Goal: Task Accomplishment & Management: Manage account settings

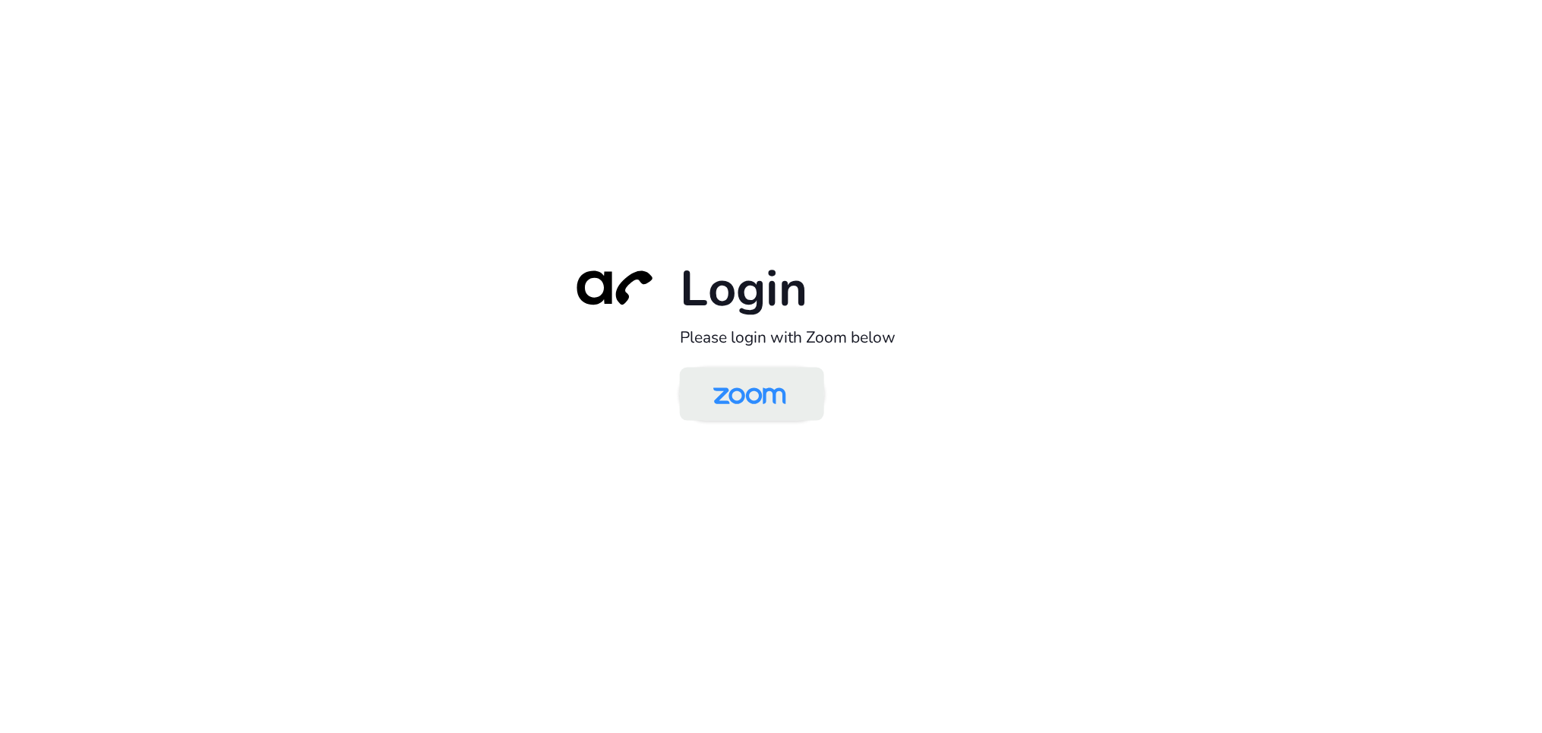
click at [772, 408] on img at bounding box center [749, 395] width 105 height 49
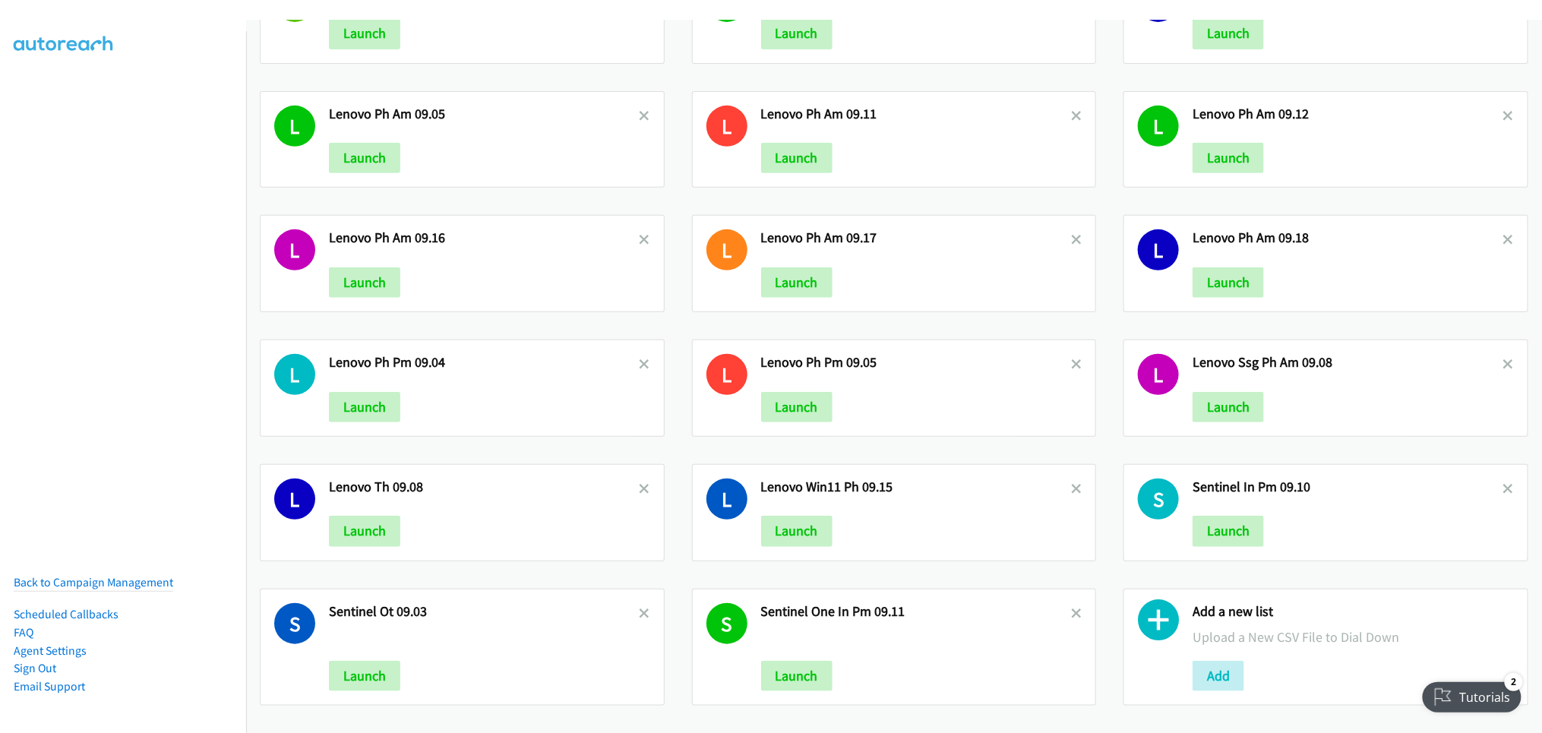
scroll to position [228, 0]
click at [1206, 661] on button "Add" at bounding box center [1218, 676] width 52 height 30
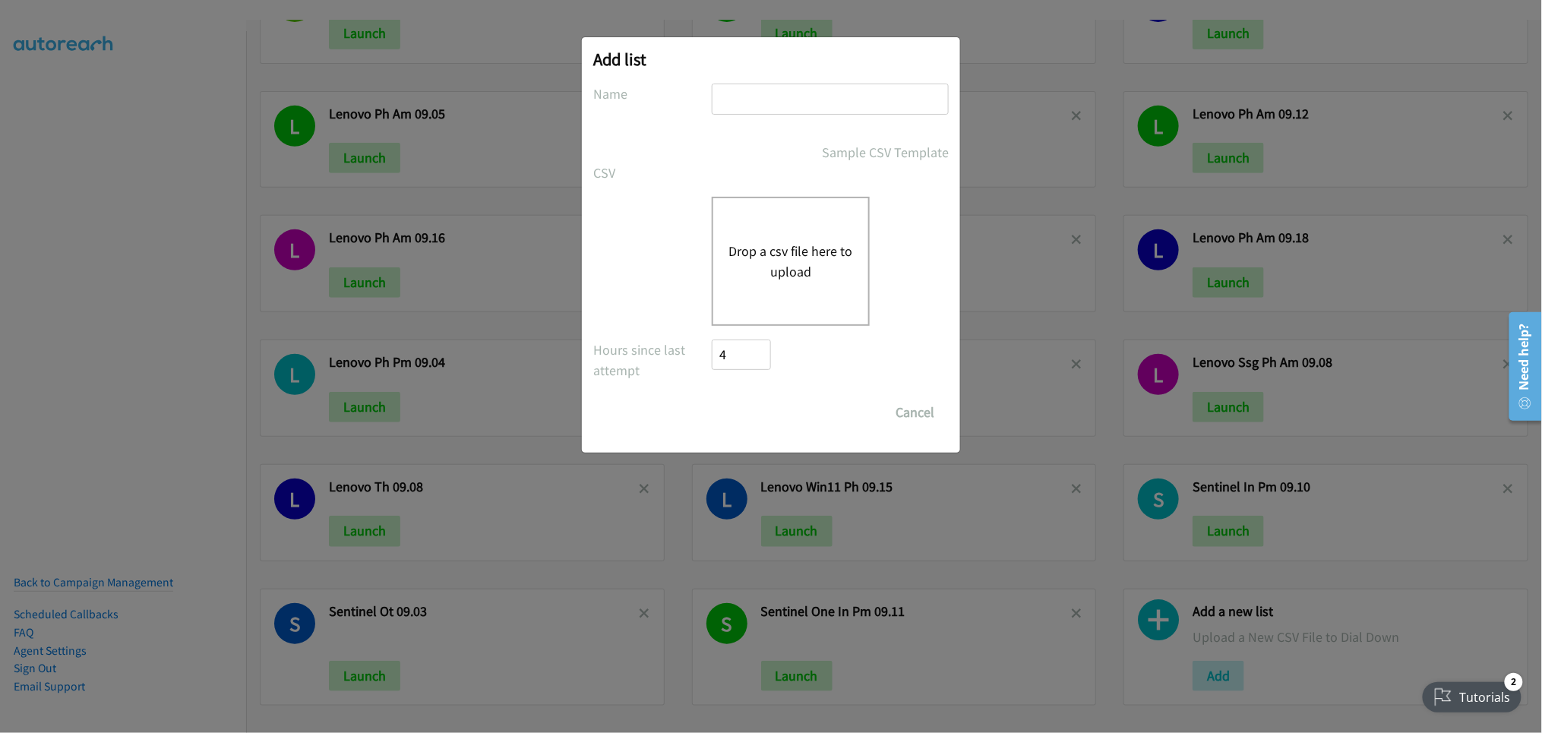
click at [816, 92] on input "text" at bounding box center [830, 99] width 237 height 31
type input "Lenovo PH AM 09.19"
click at [712, 397] on input "Save List" at bounding box center [726, 404] width 29 height 15
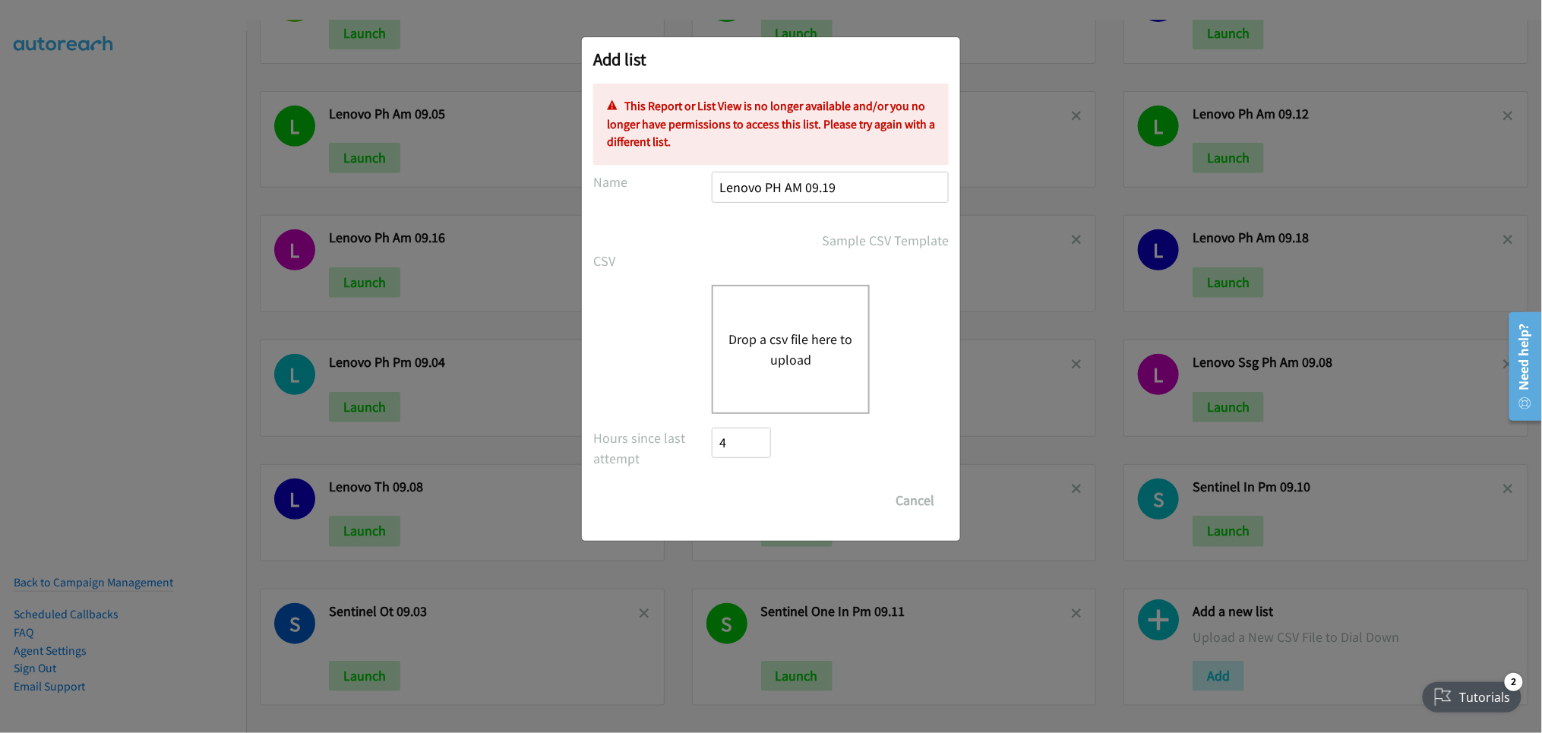
click at [857, 187] on input "Lenovo PH AM 09.19" at bounding box center [830, 187] width 237 height 31
drag, startPoint x: 864, startPoint y: 186, endPoint x: 620, endPoint y: 190, distance: 243.8
click at [620, 190] on div "Name Lenovo PH AM 09.19" at bounding box center [770, 194] width 355 height 45
click at [906, 492] on button "Cancel" at bounding box center [915, 500] width 68 height 30
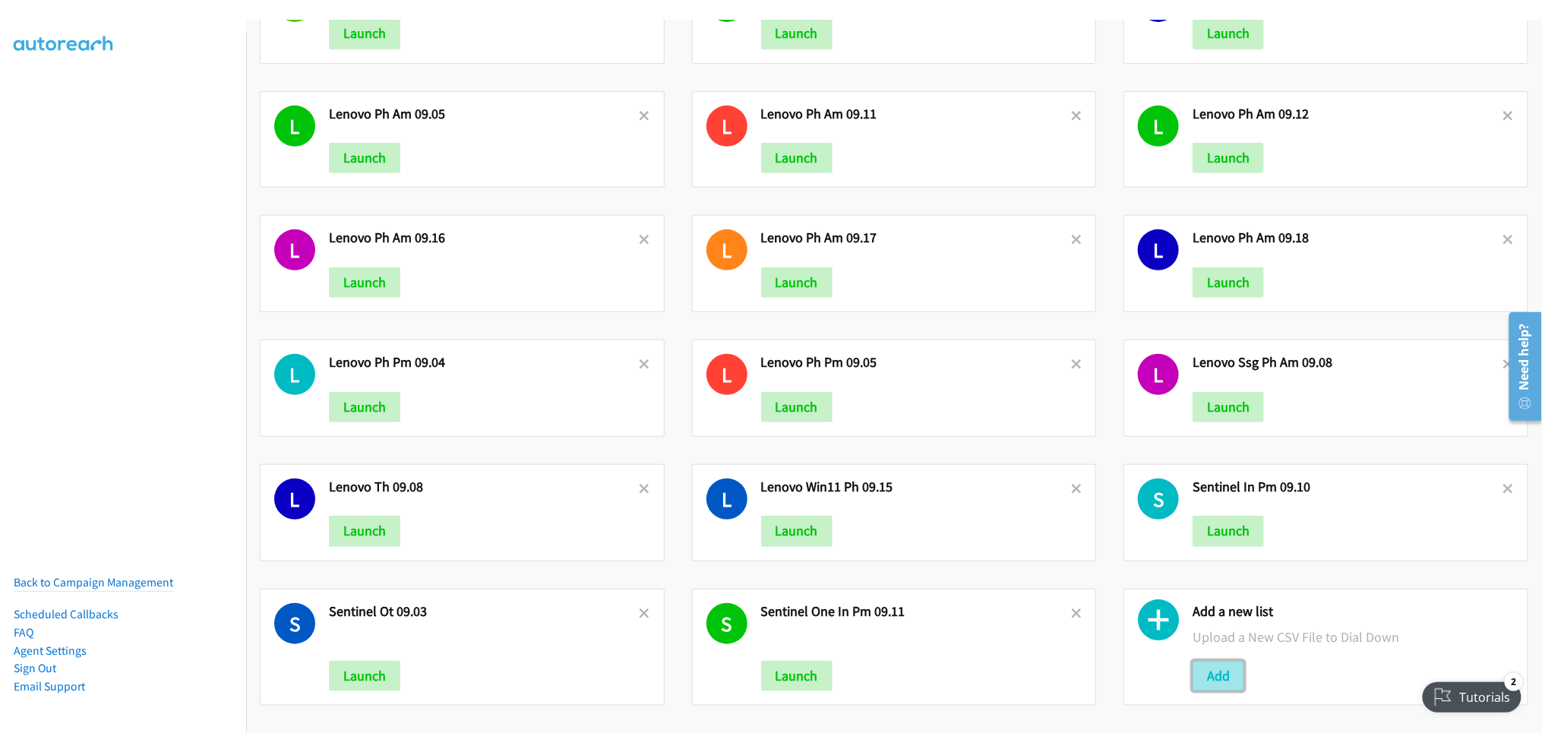
click at [1202, 661] on button "Add" at bounding box center [1218, 676] width 52 height 30
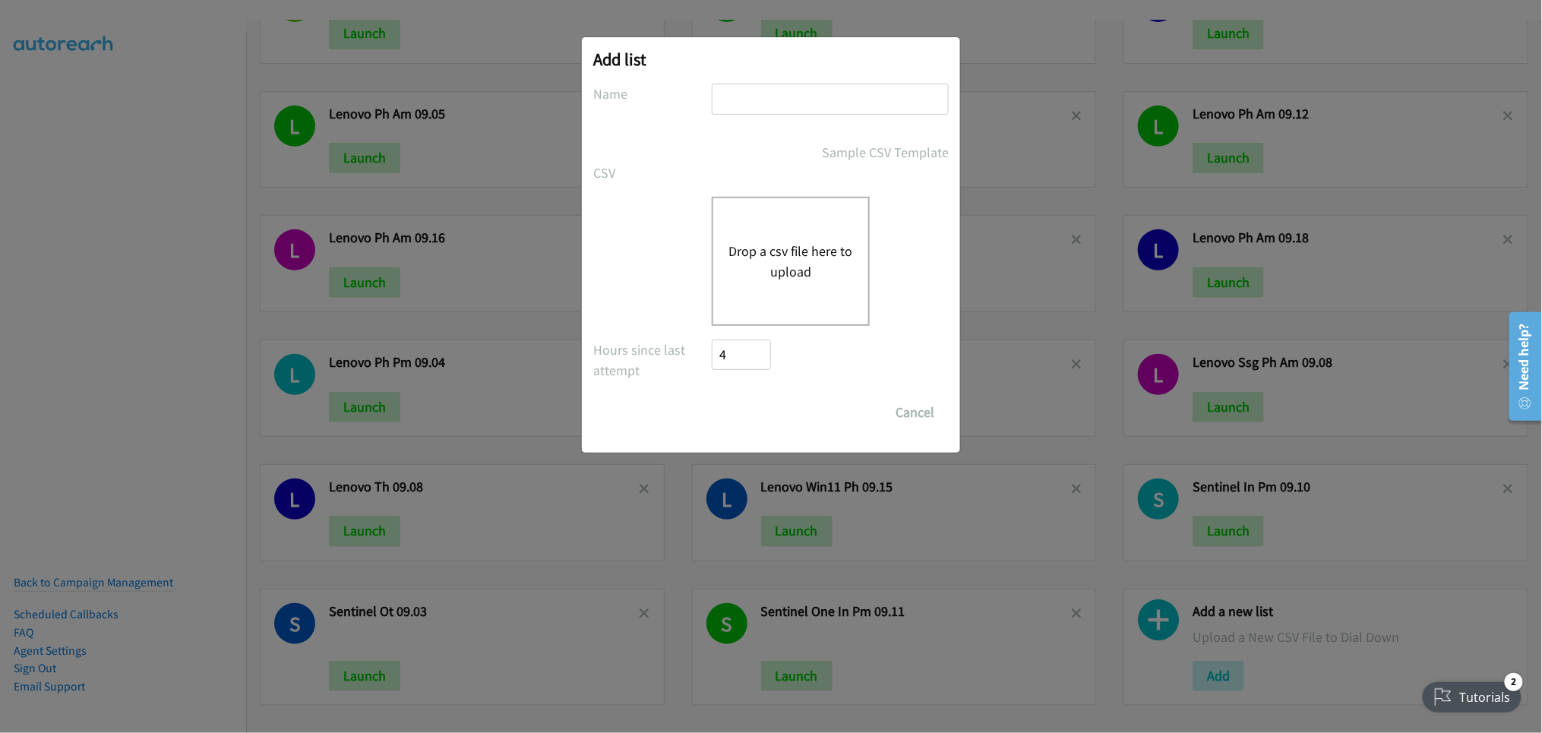
click at [764, 235] on div "Drop a csv file here to upload" at bounding box center [791, 261] width 158 height 129
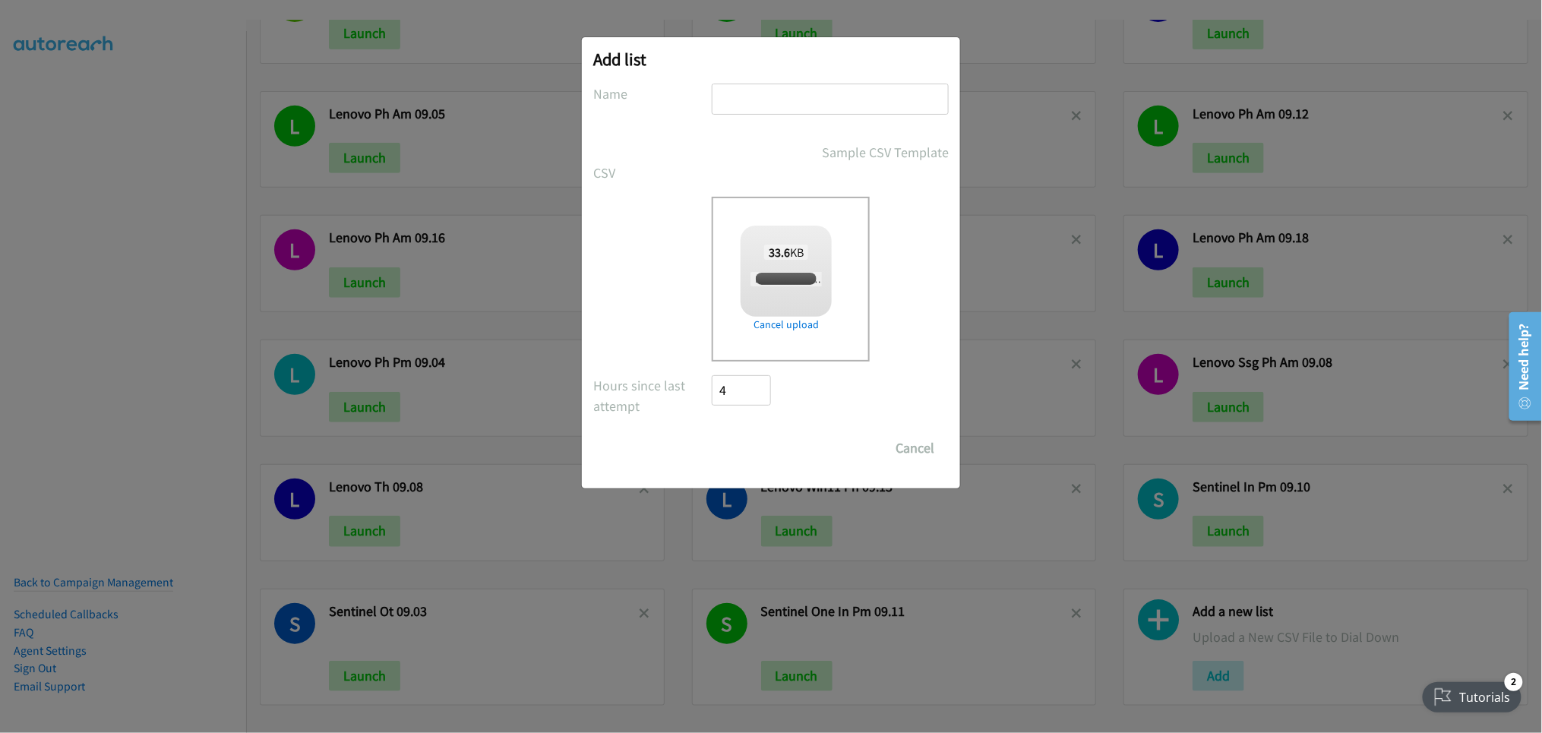
checkbox input "true"
click at [747, 102] on input "text" at bounding box center [830, 99] width 237 height 31
type input "Lenovo PH AM 09.19"
click at [743, 457] on input "Save List" at bounding box center [752, 448] width 80 height 30
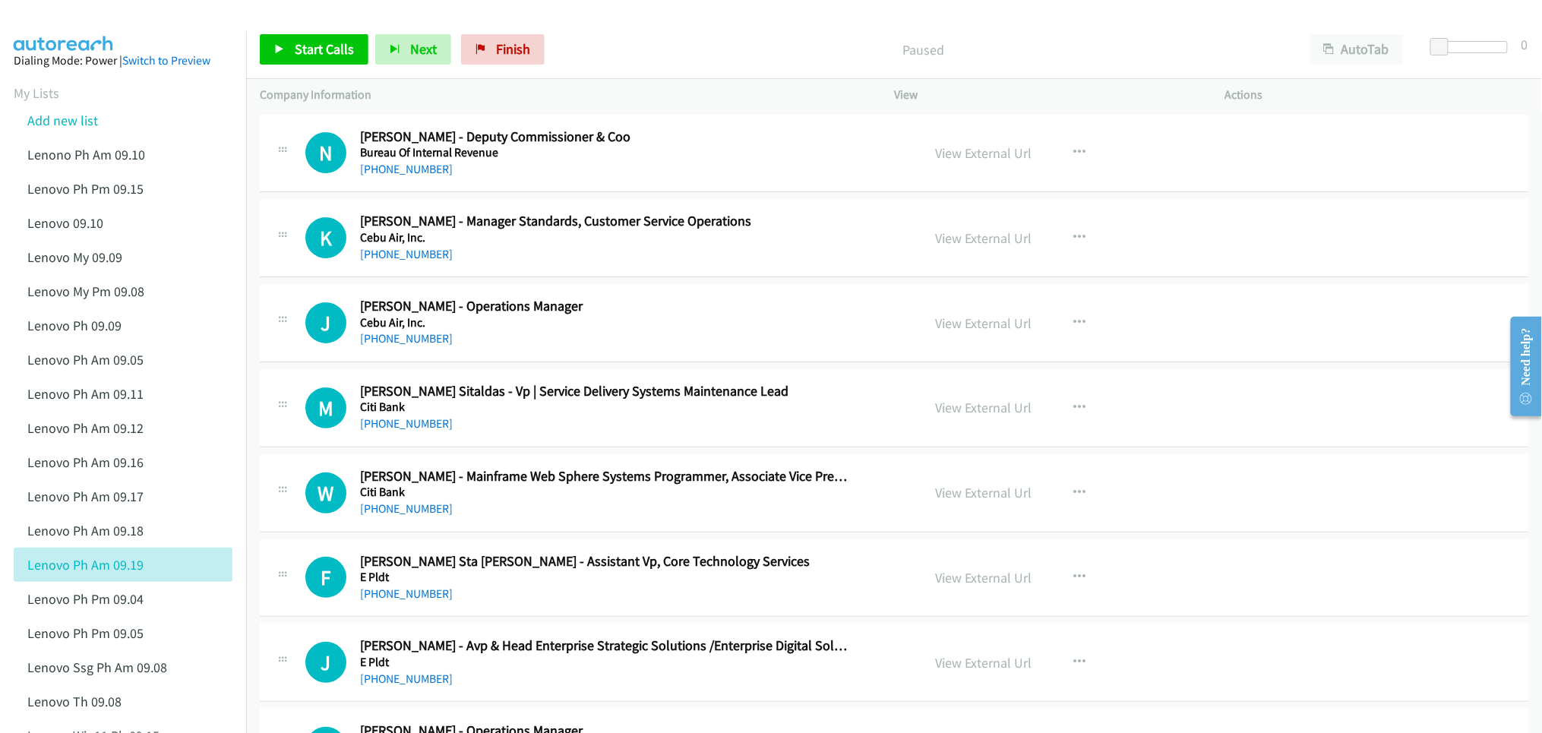
click at [653, 17] on div at bounding box center [764, 29] width 1528 height 58
click at [755, 64] on div "Paused" at bounding box center [923, 49] width 744 height 30
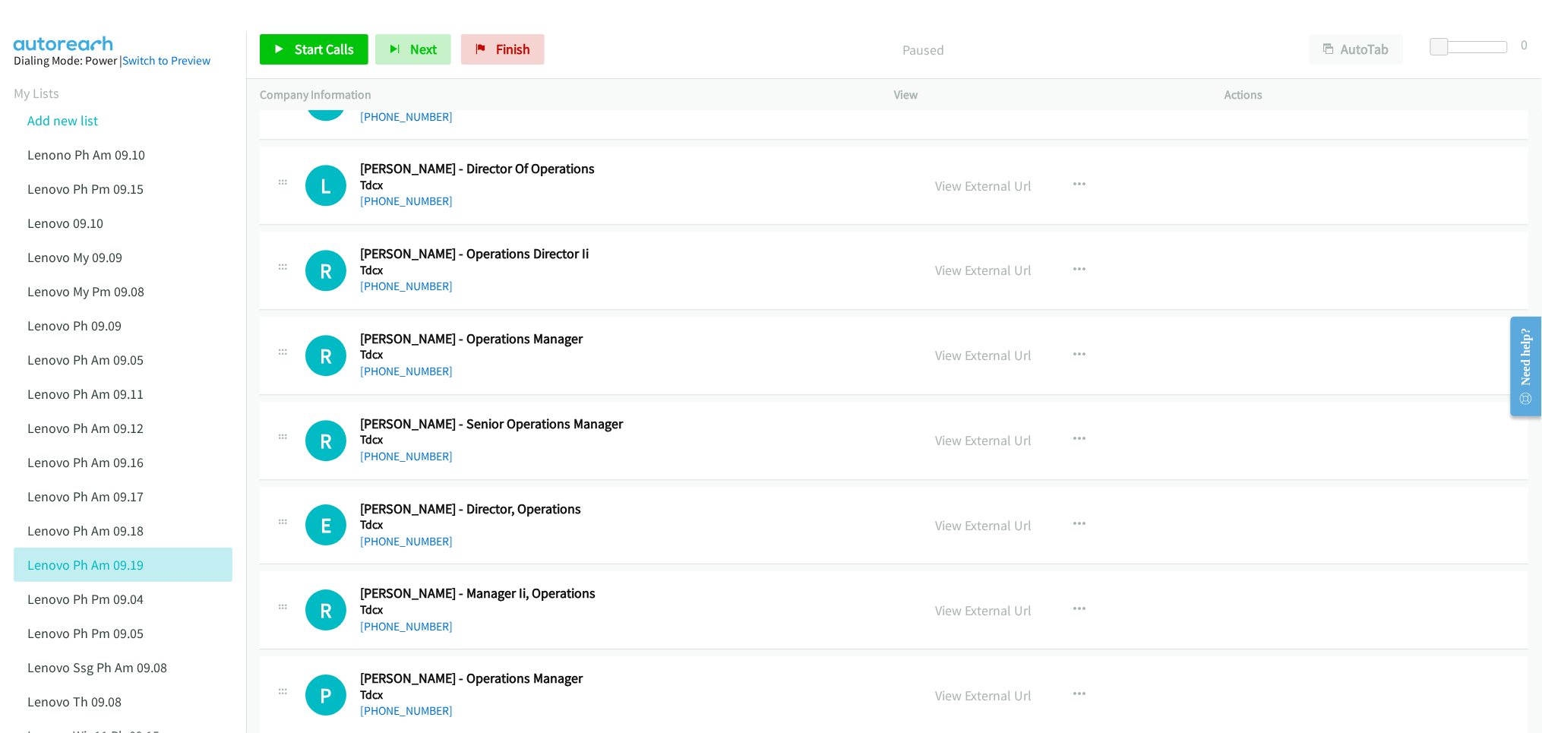
scroll to position [13204, 0]
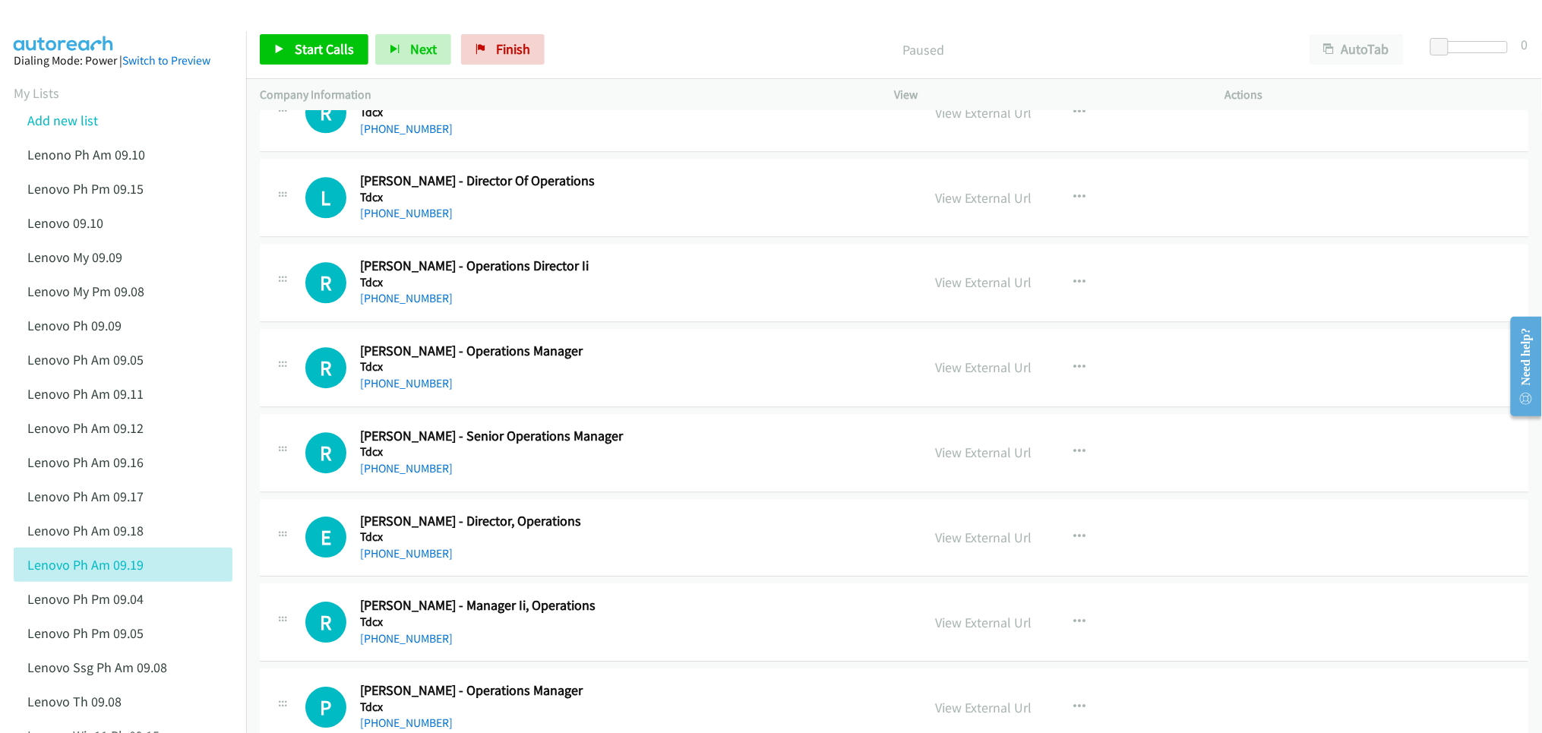
drag, startPoint x: 1465, startPoint y: 92, endPoint x: 1495, endPoint y: 117, distance: 38.8
click at [1465, 92] on p "Actions" at bounding box center [1377, 95] width 304 height 18
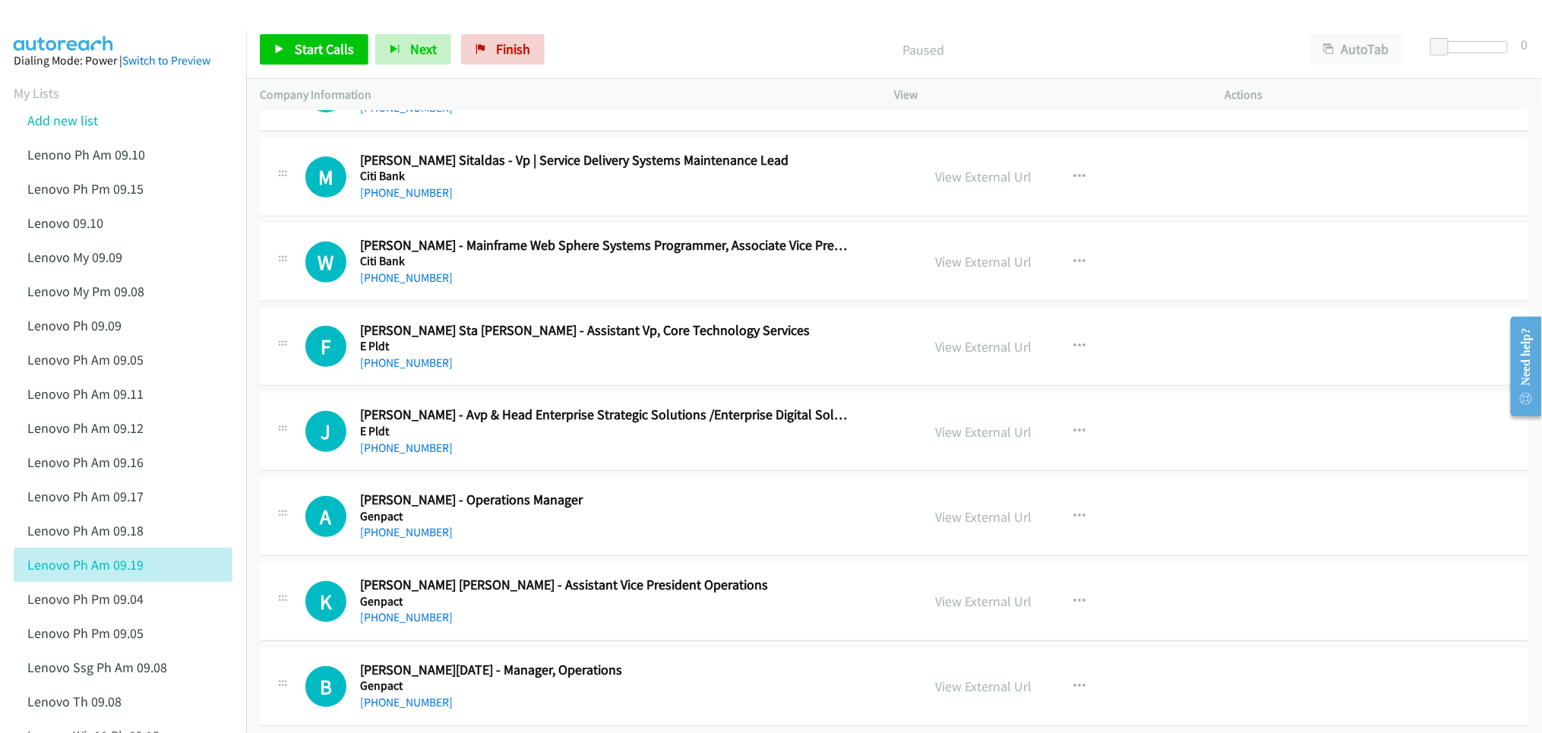
scroll to position [0, 0]
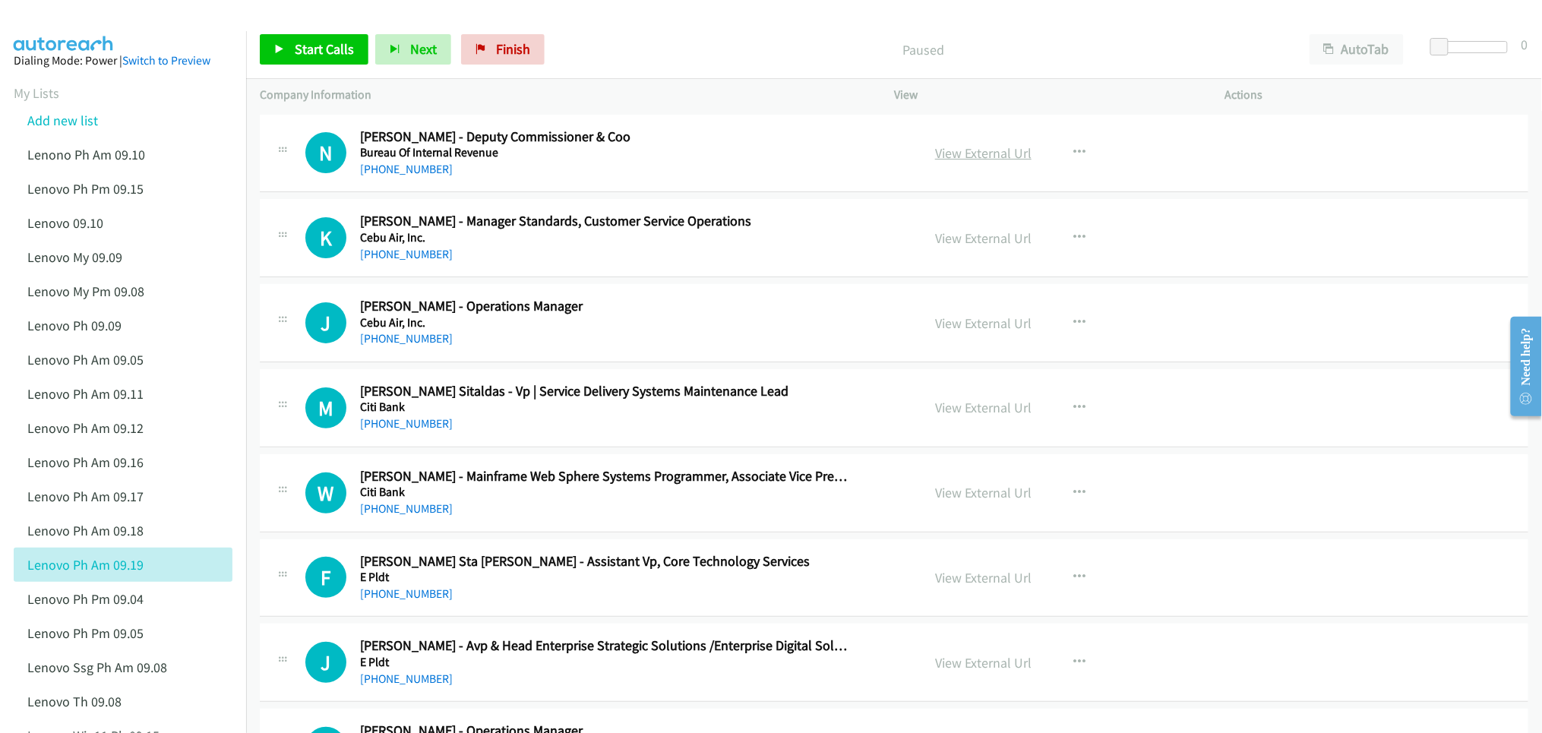
click at [980, 150] on link "View External Url" at bounding box center [983, 152] width 96 height 17
click at [967, 327] on link "View External Url" at bounding box center [983, 322] width 96 height 17
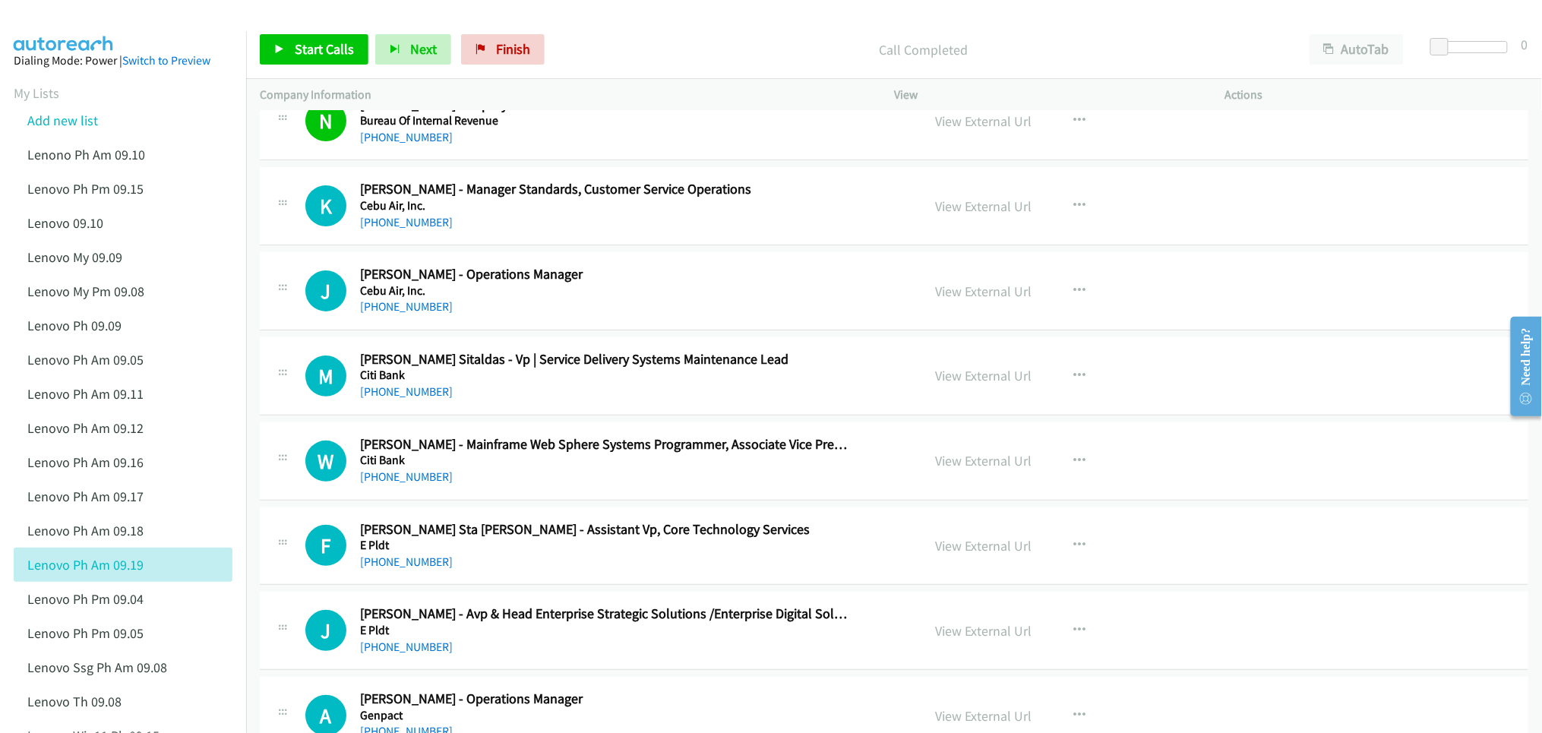
scroll to position [101, 0]
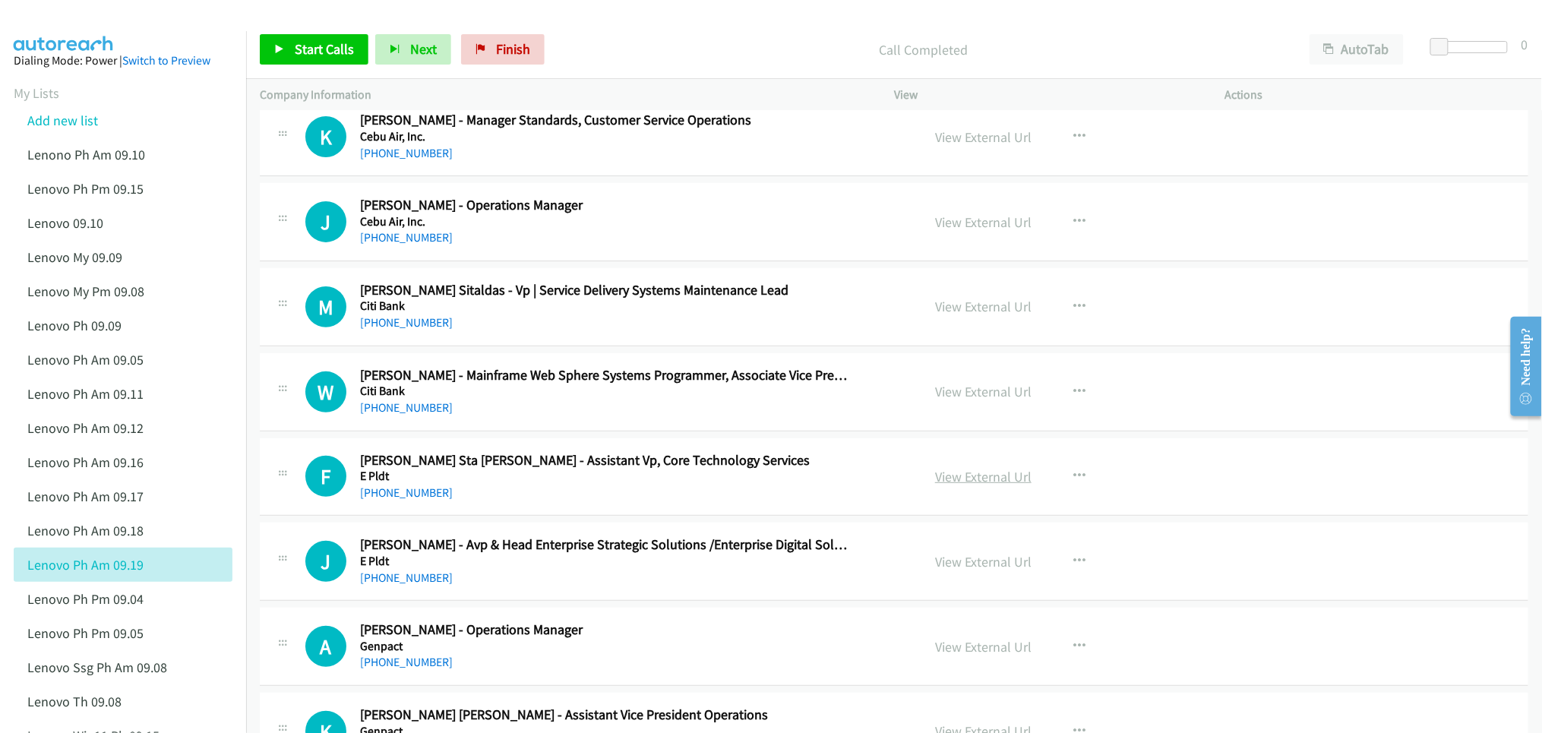
click at [978, 478] on link "View External Url" at bounding box center [983, 476] width 96 height 17
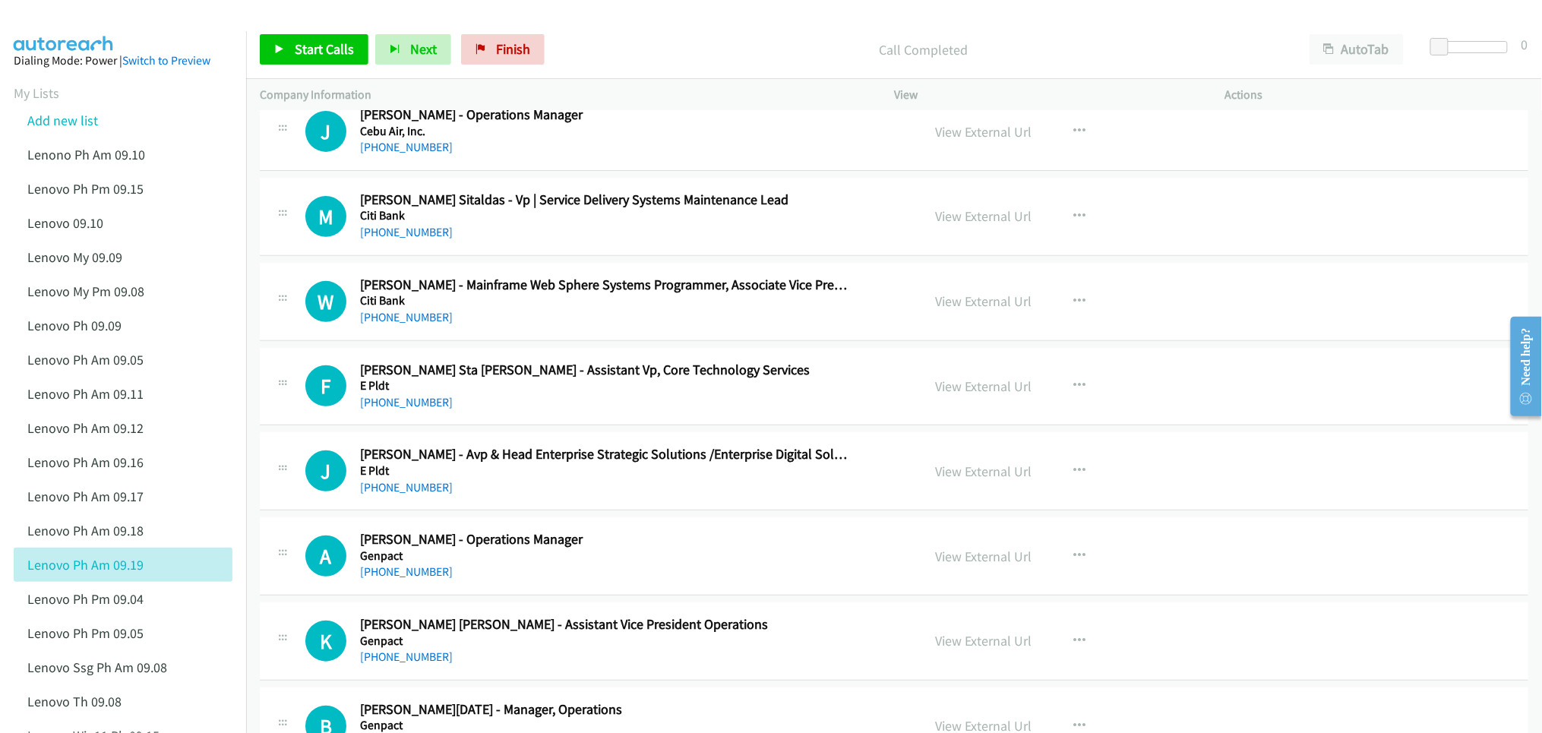
scroll to position [202, 0]
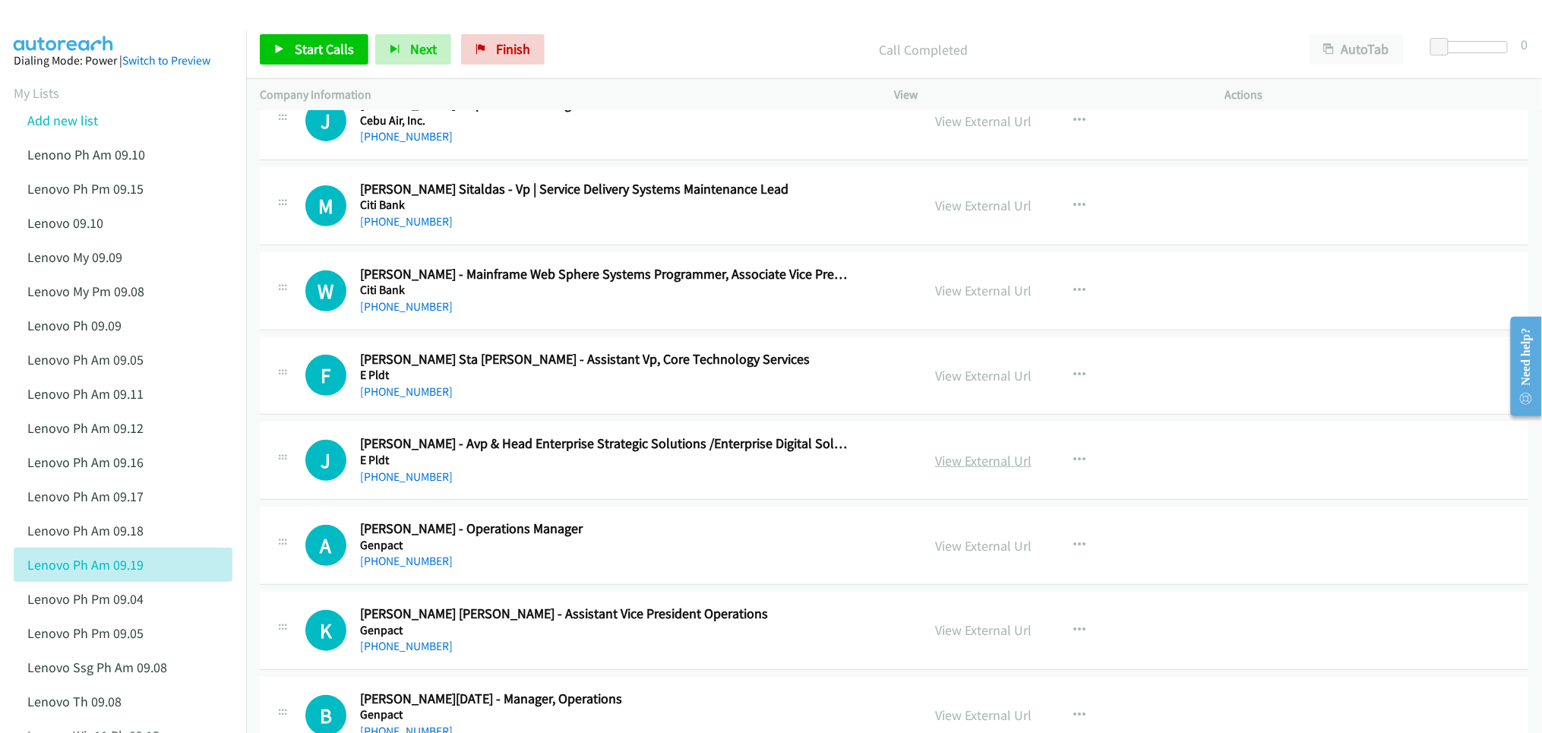
click at [970, 460] on link "View External Url" at bounding box center [983, 460] width 96 height 17
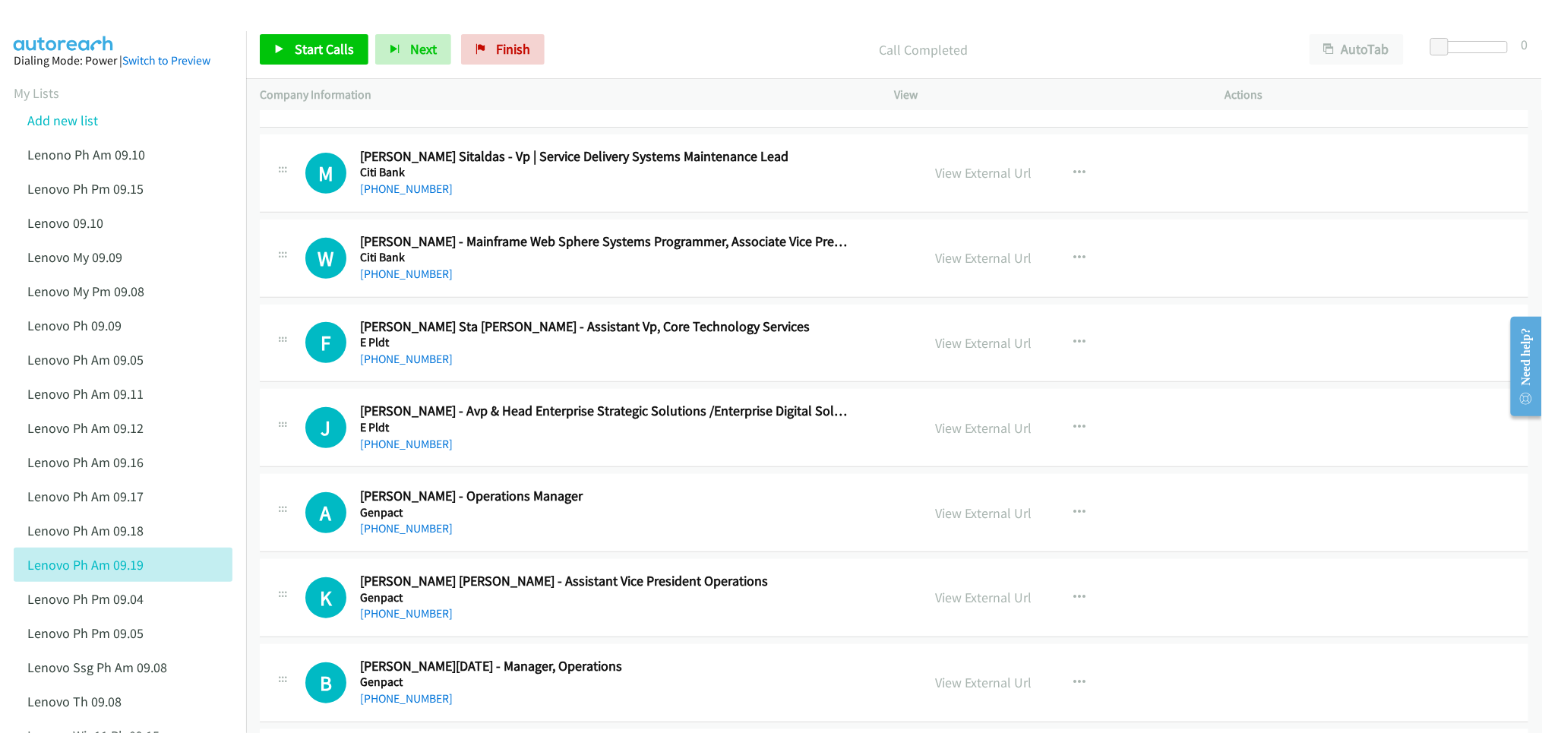
scroll to position [304, 0]
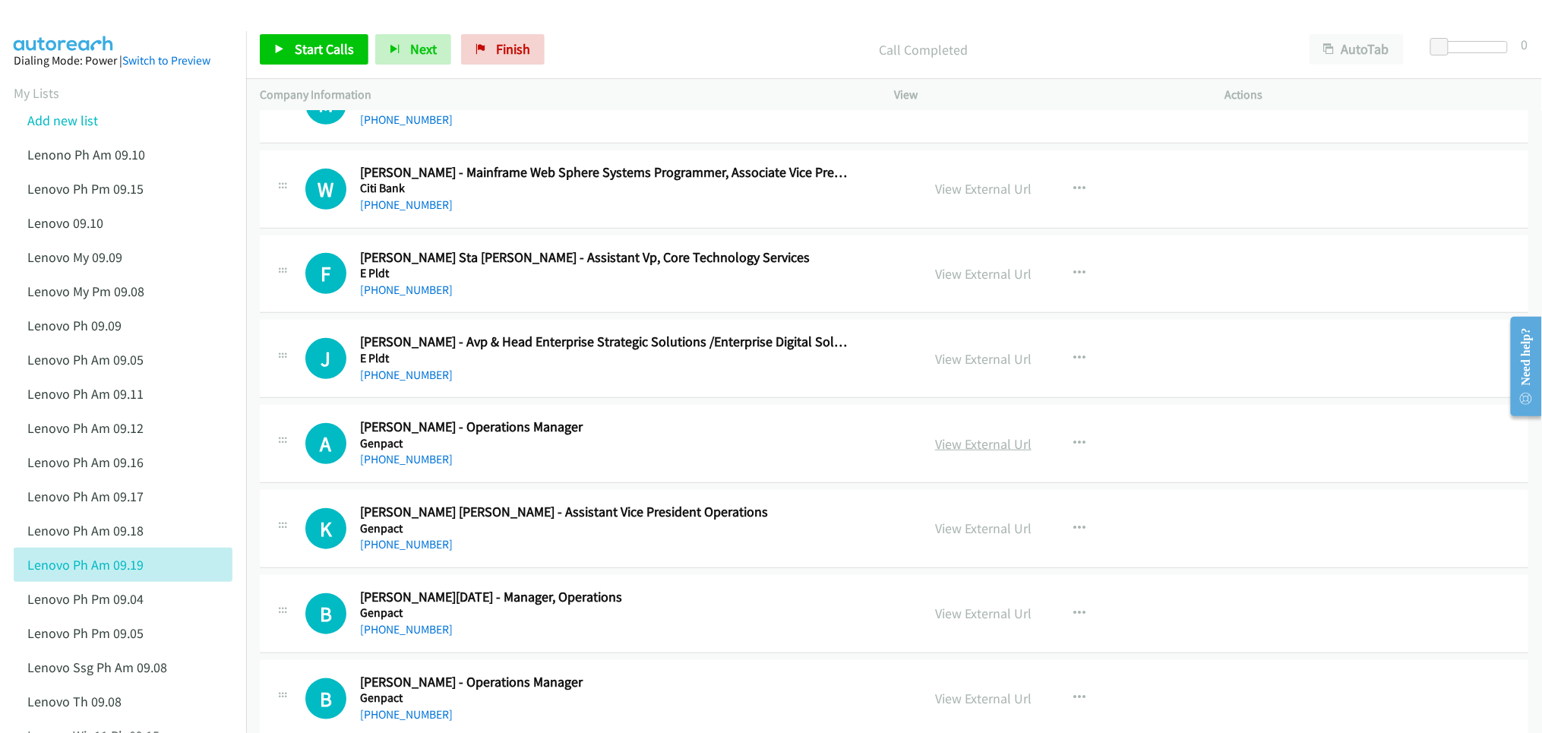
click at [959, 442] on link "View External Url" at bounding box center [983, 443] width 96 height 17
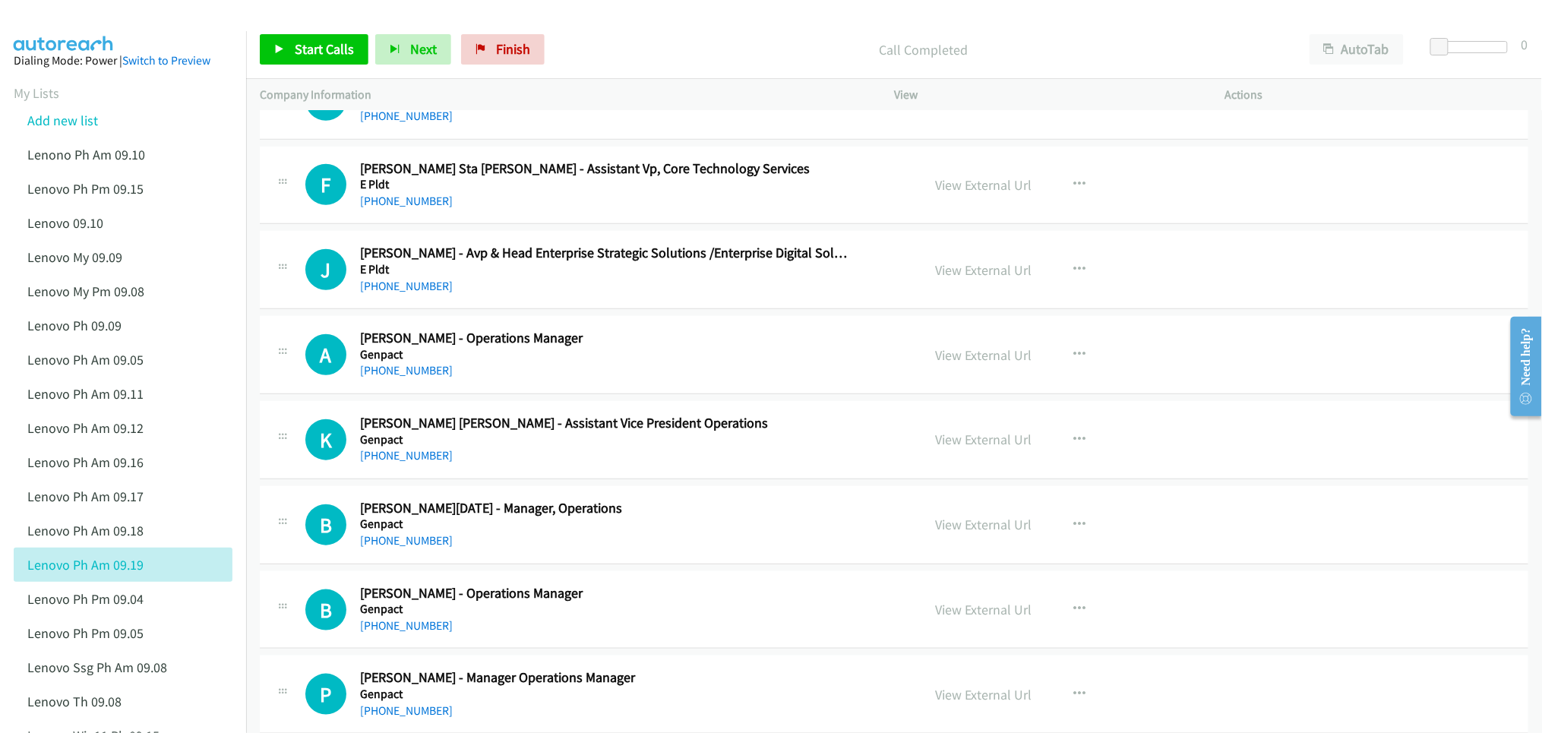
scroll to position [405, 0]
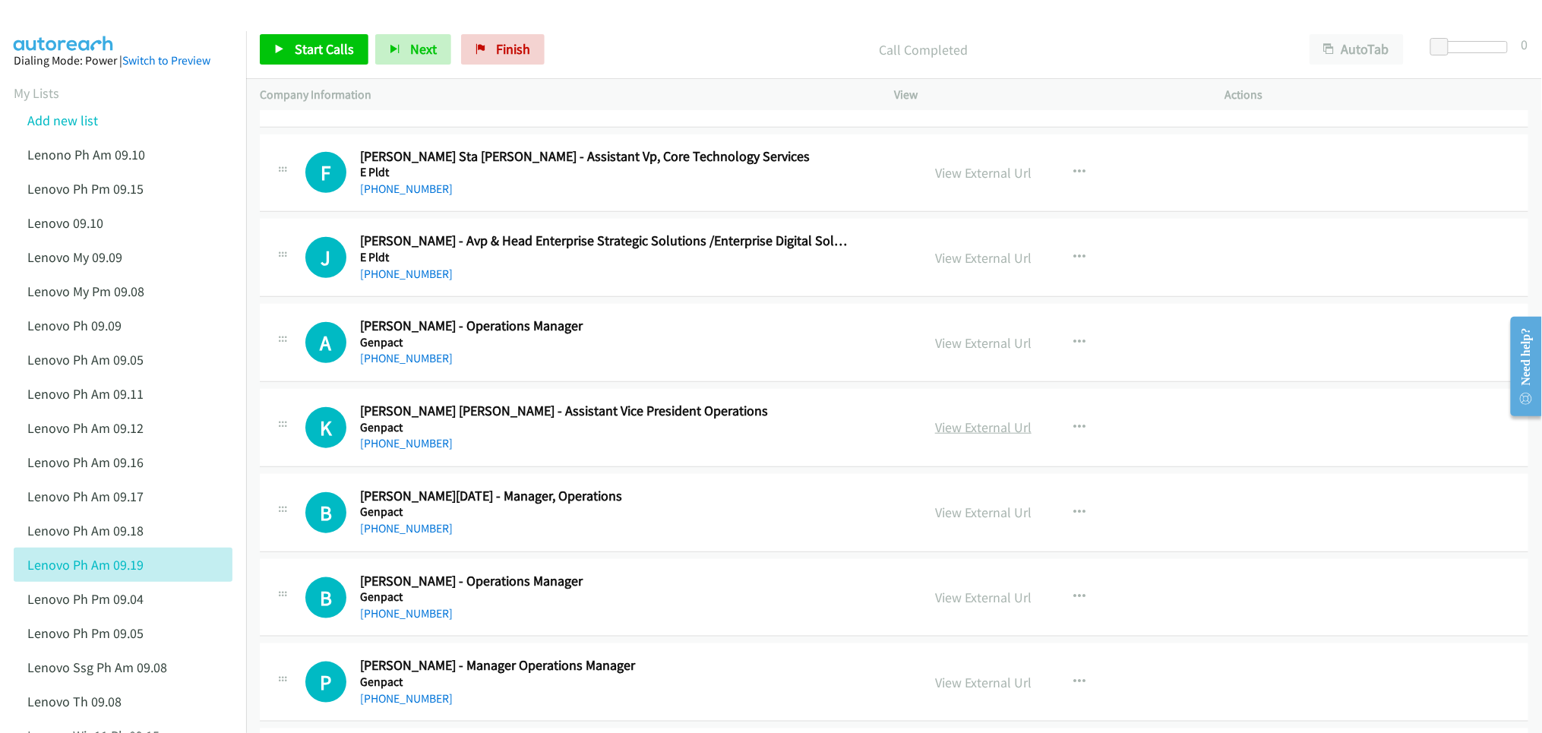
click at [961, 427] on link "View External Url" at bounding box center [983, 426] width 96 height 17
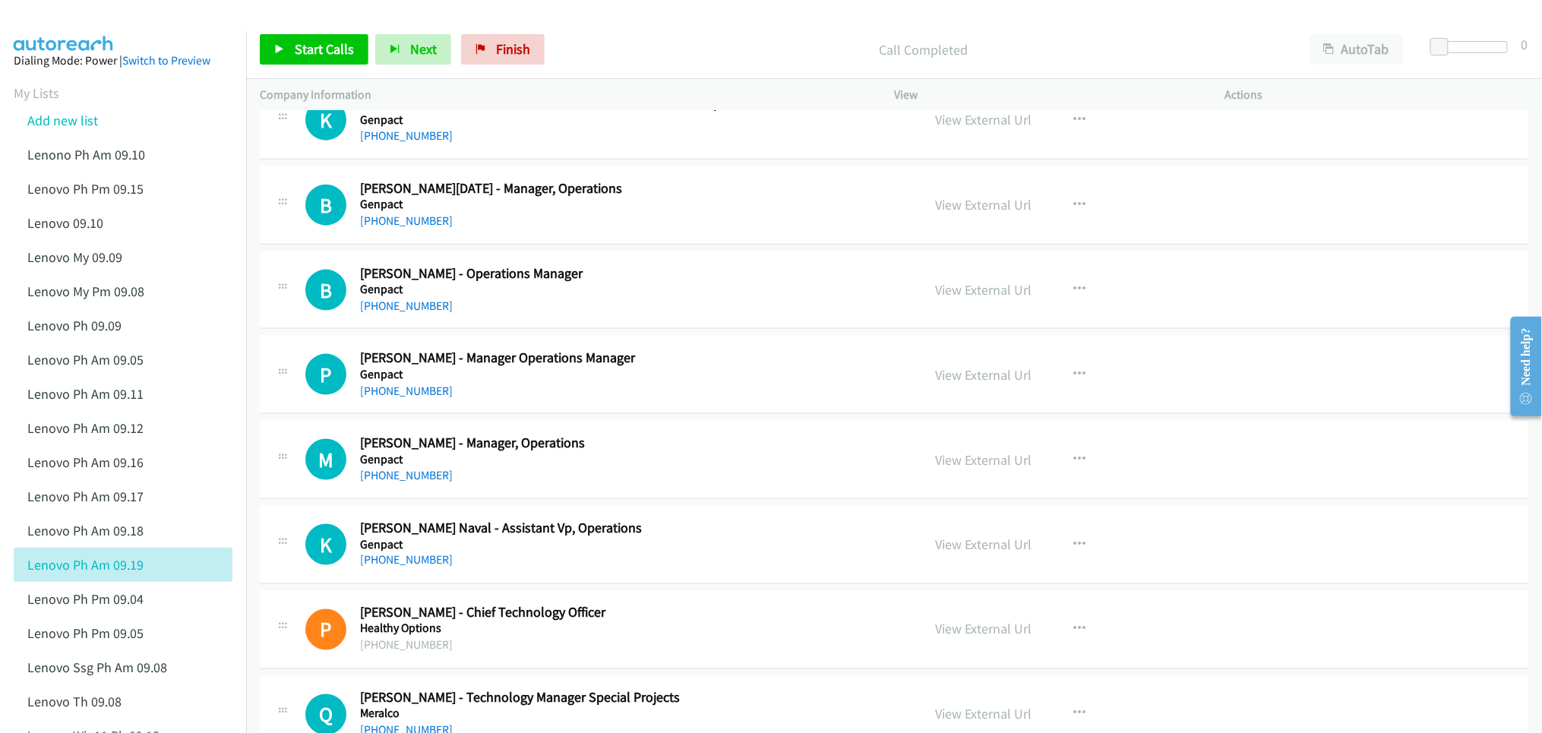
scroll to position [810, 0]
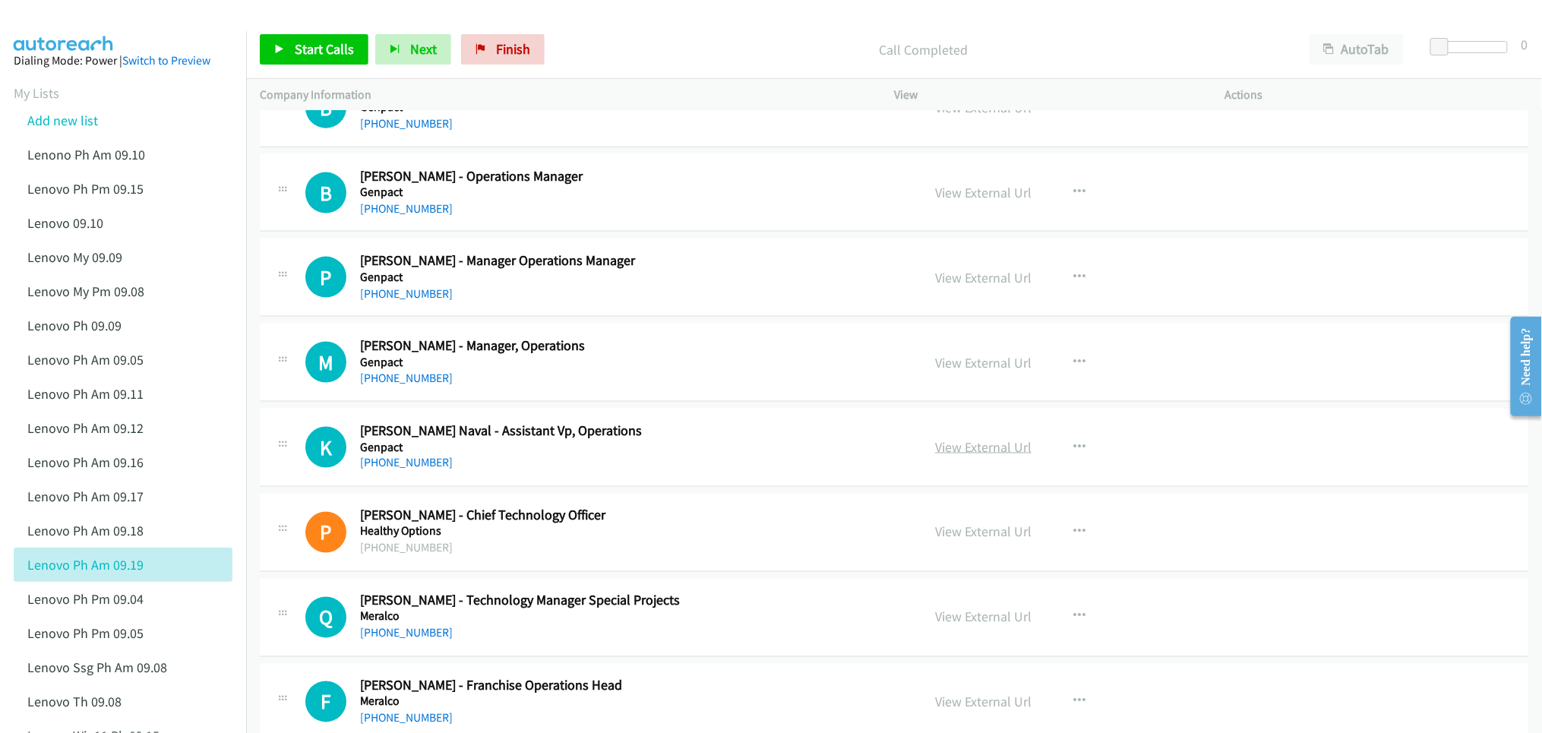
click at [942, 445] on link "View External Url" at bounding box center [983, 446] width 96 height 17
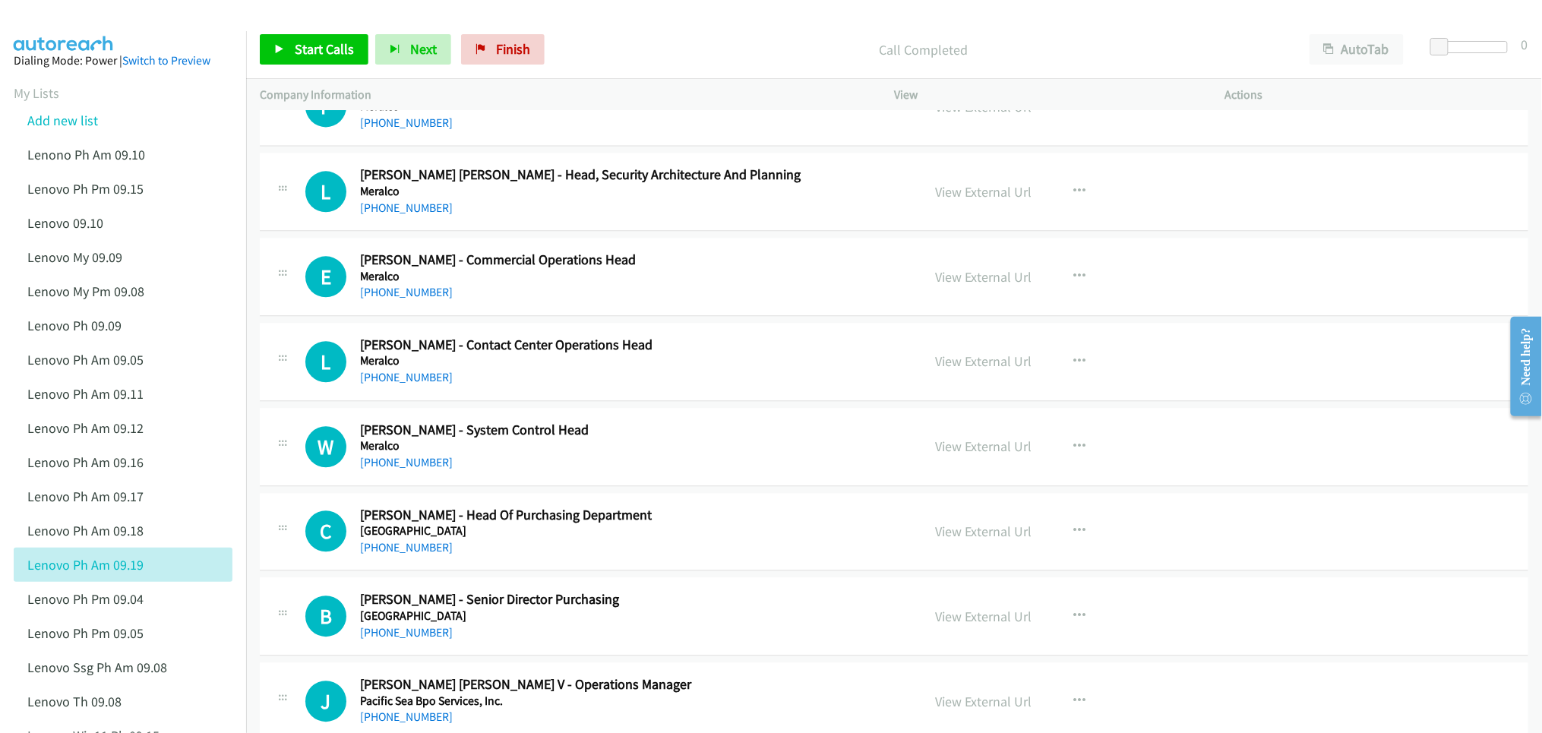
scroll to position [1417, 0]
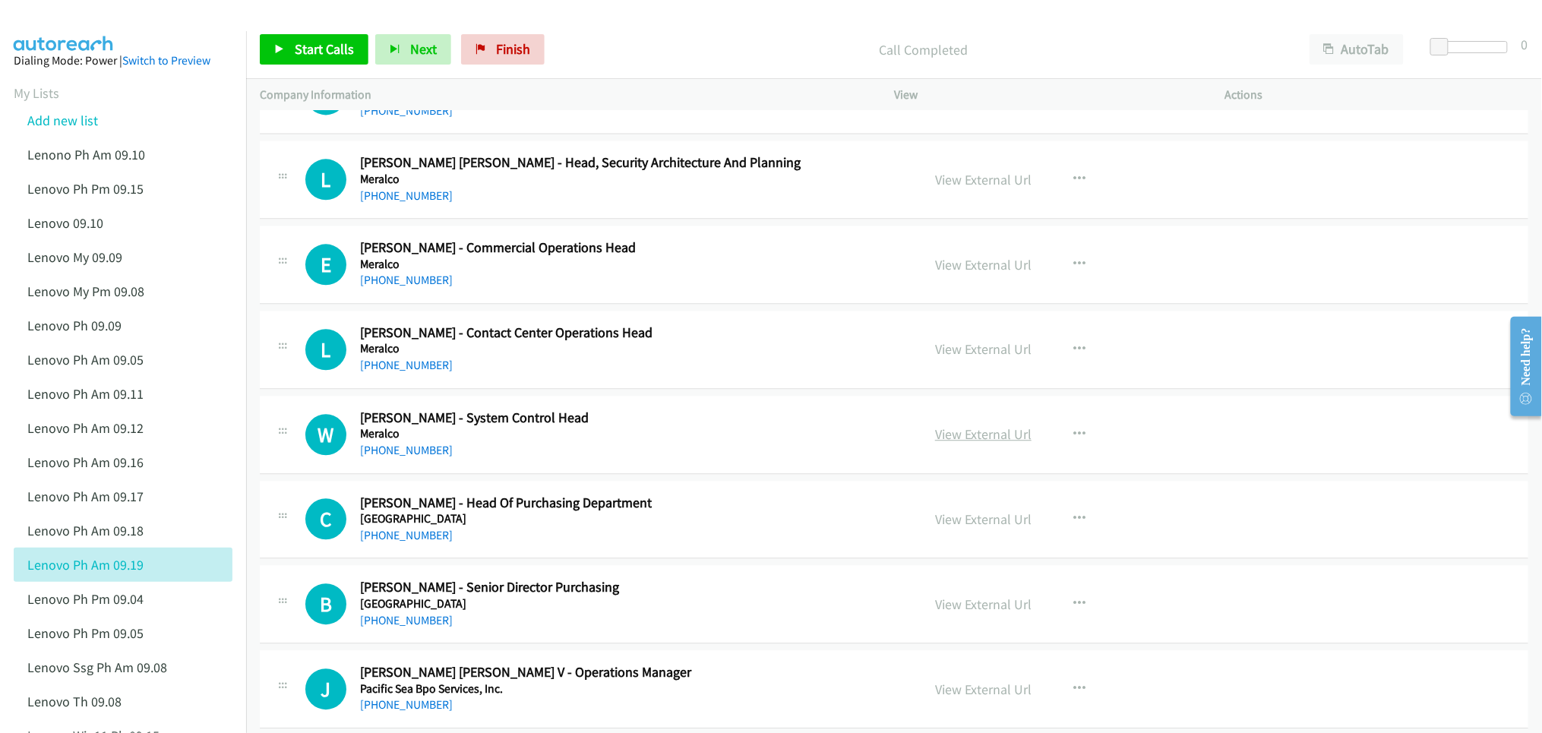
click at [994, 441] on link "View External Url" at bounding box center [983, 433] width 96 height 17
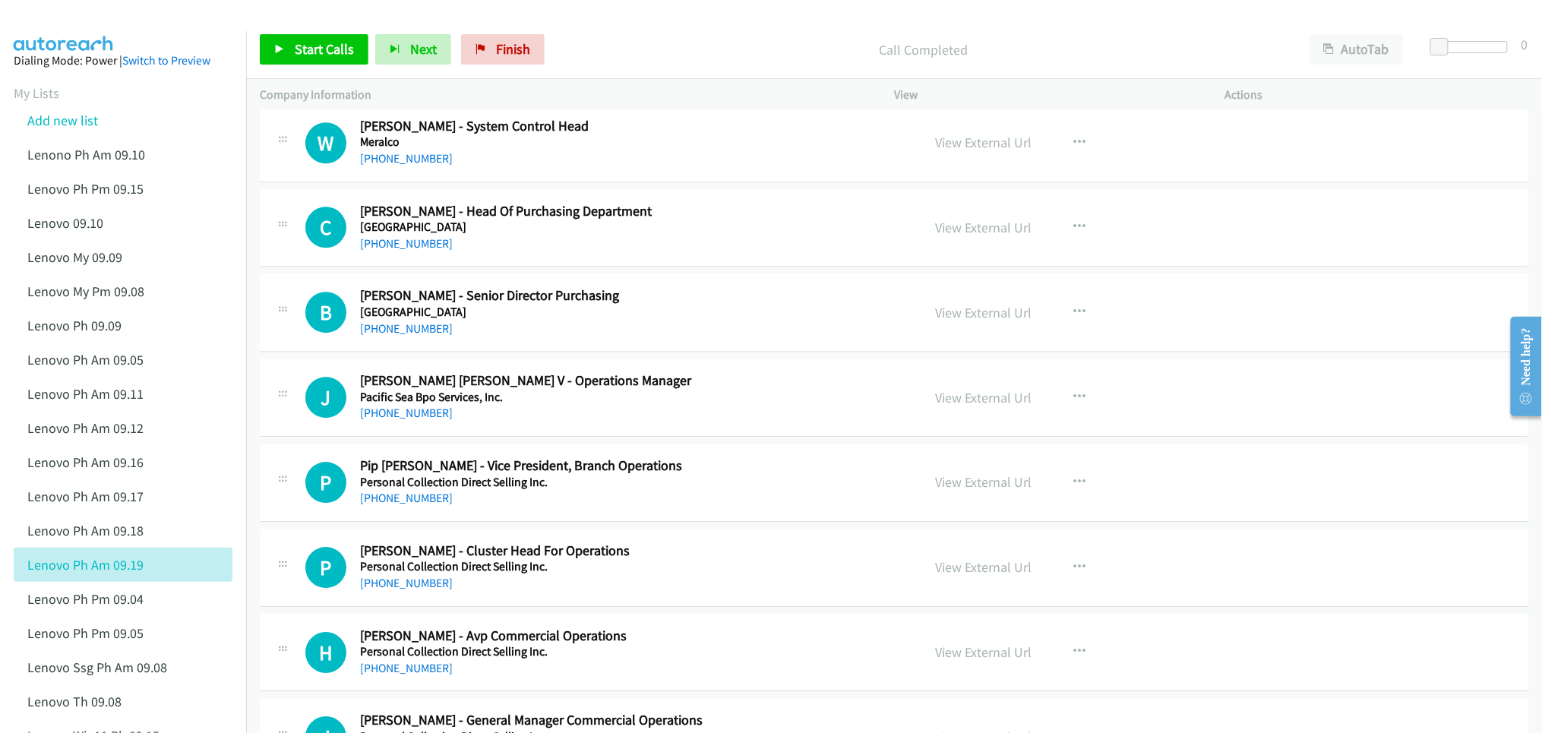
scroll to position [1721, 0]
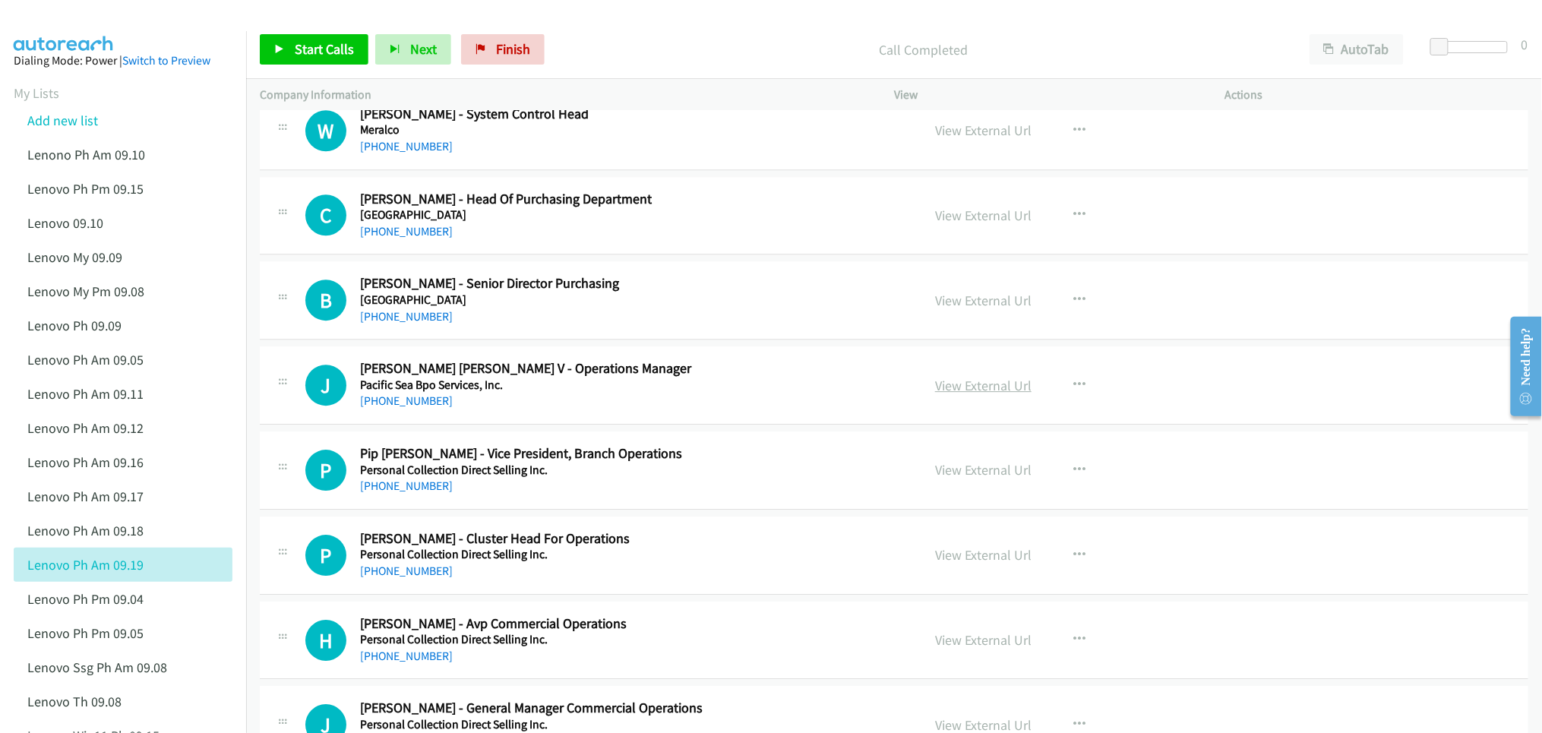
click at [952, 384] on link "View External Url" at bounding box center [983, 385] width 96 height 17
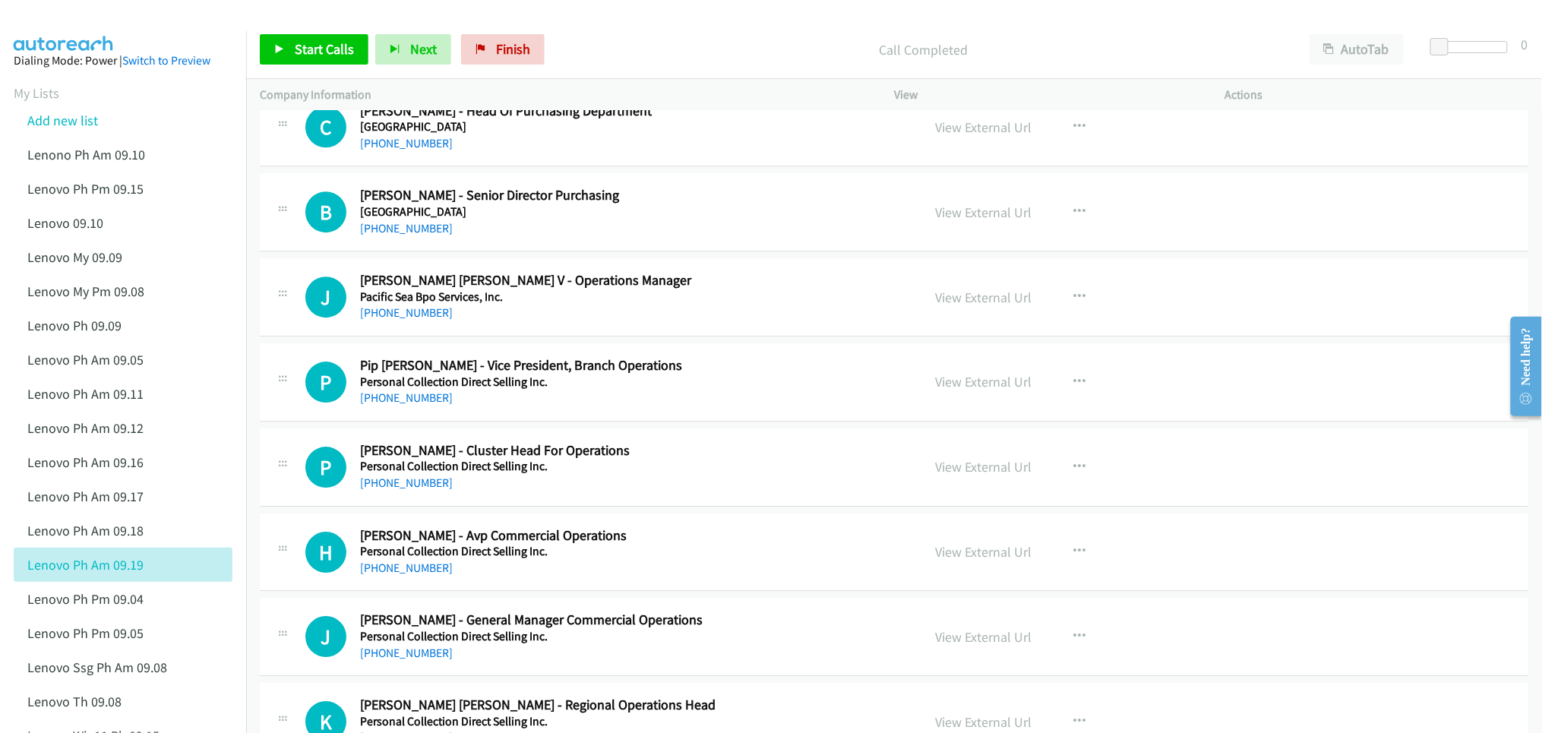
scroll to position [1823, 0]
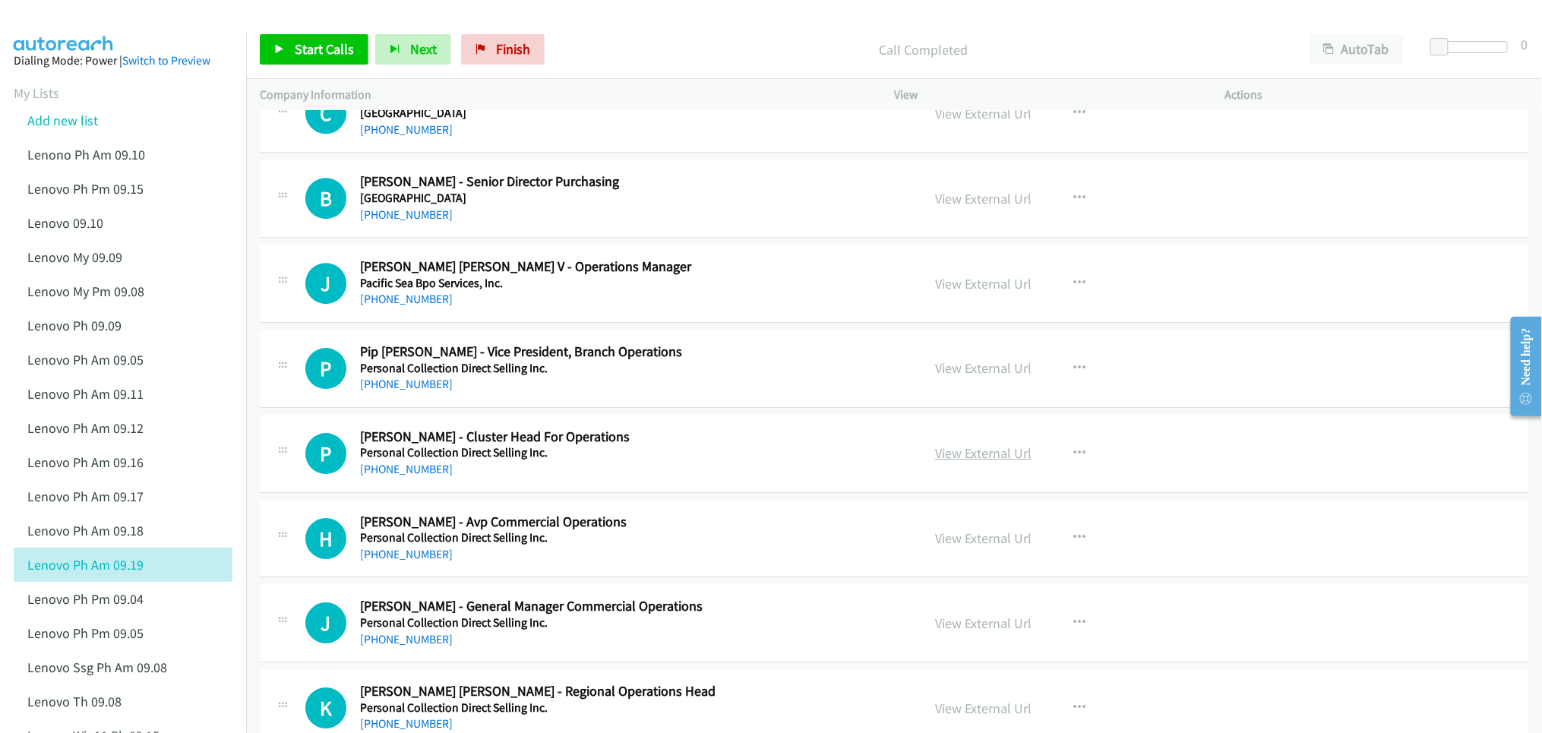
click at [972, 460] on link "View External Url" at bounding box center [983, 452] width 96 height 17
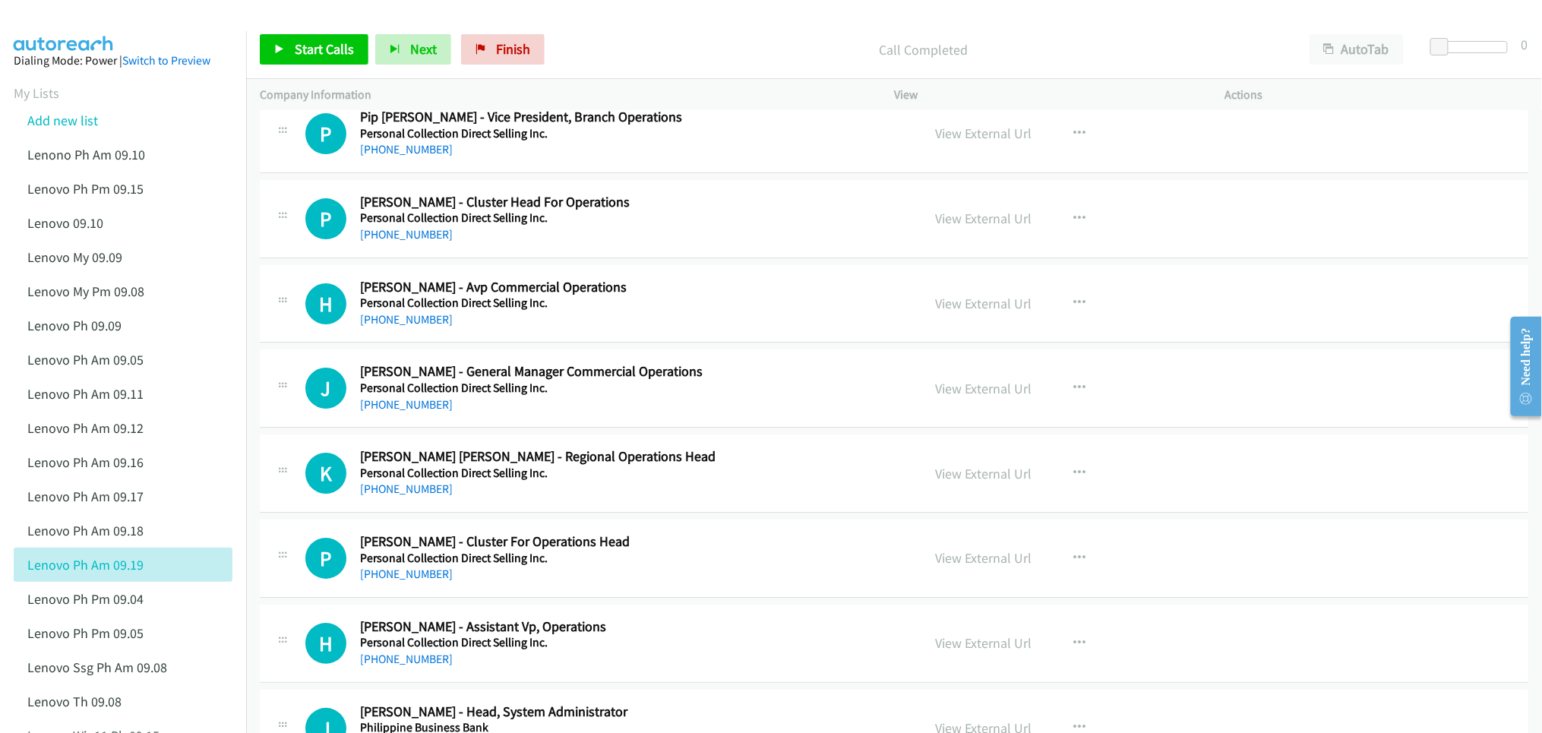
scroll to position [2127, 0]
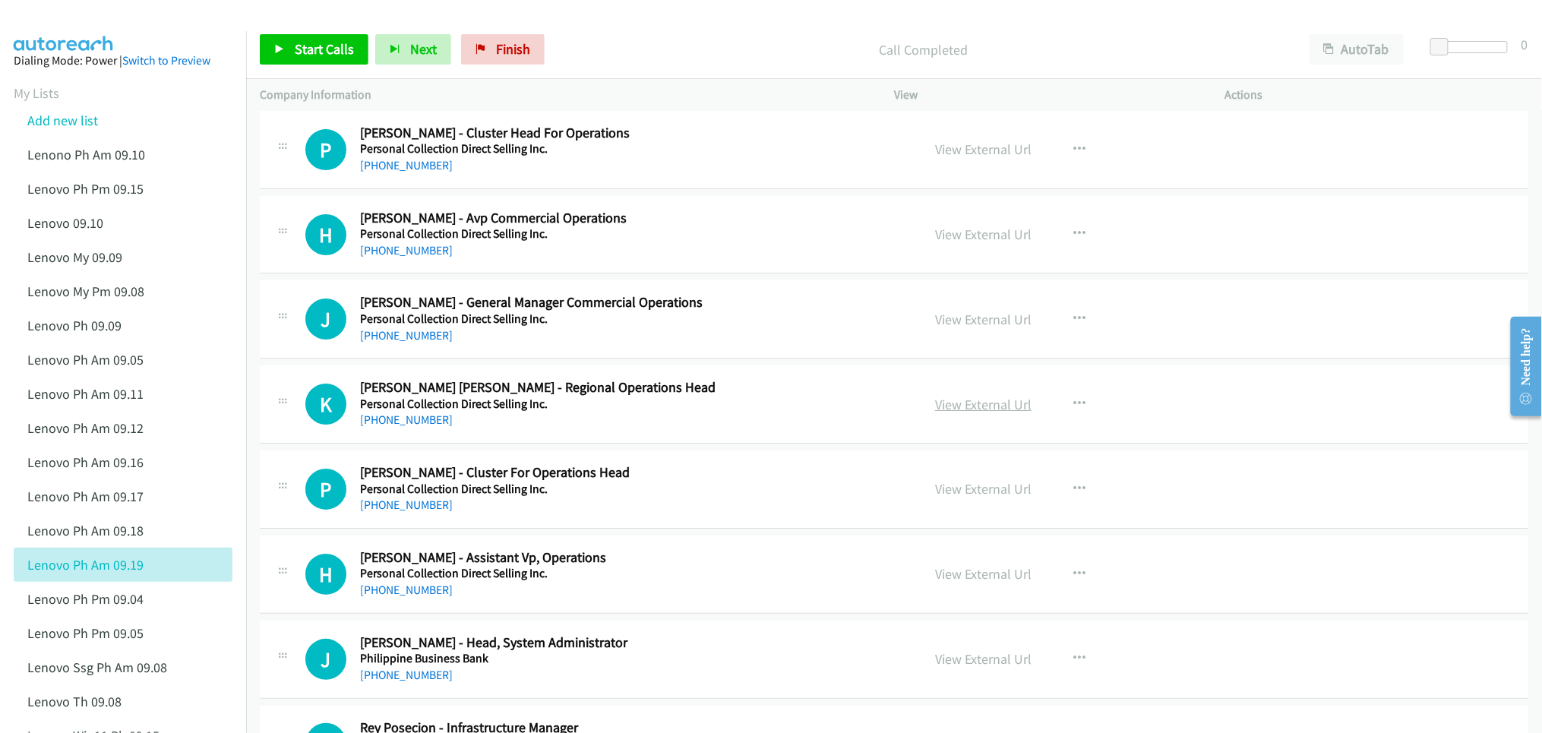
click at [981, 411] on link "View External Url" at bounding box center [983, 404] width 96 height 17
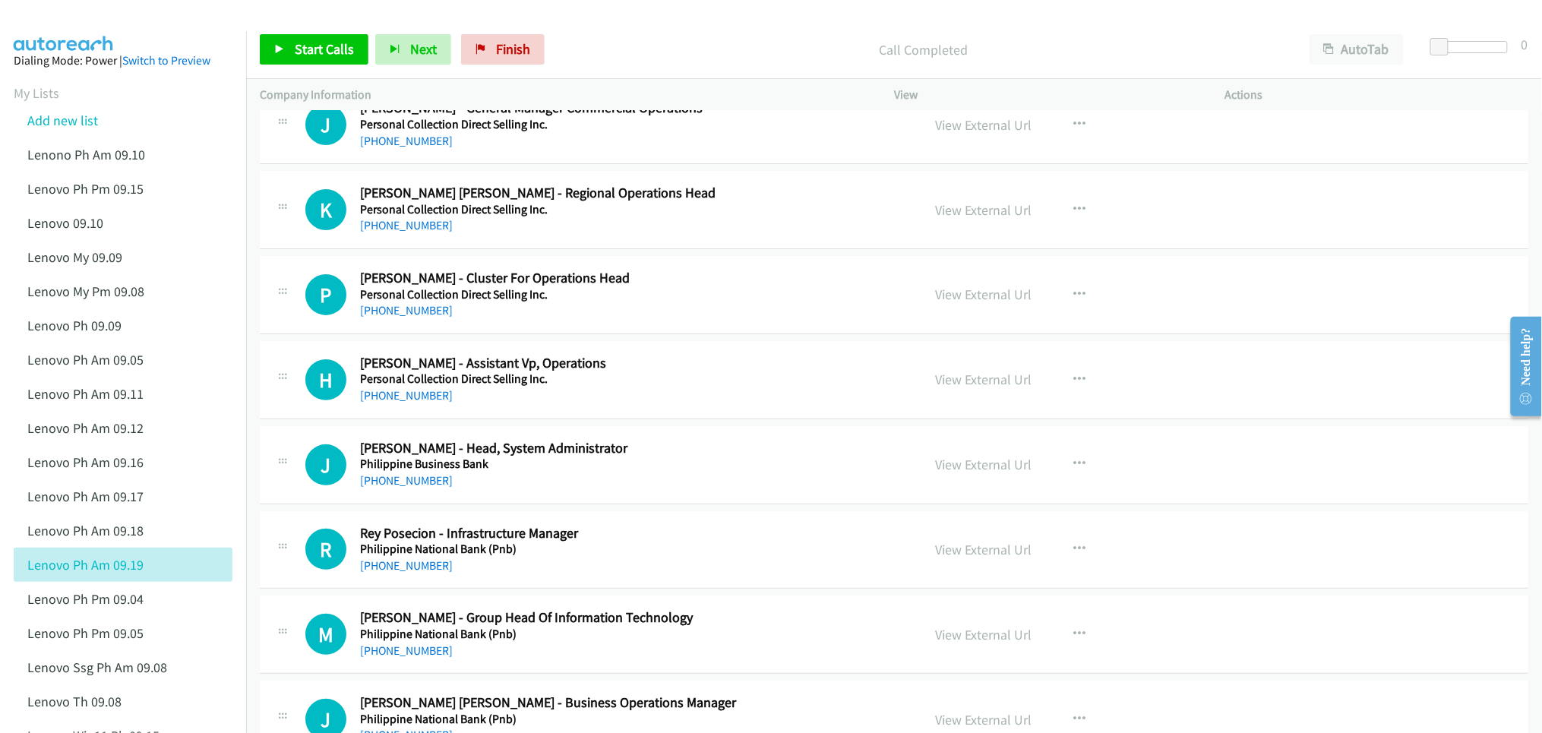
scroll to position [2329, 0]
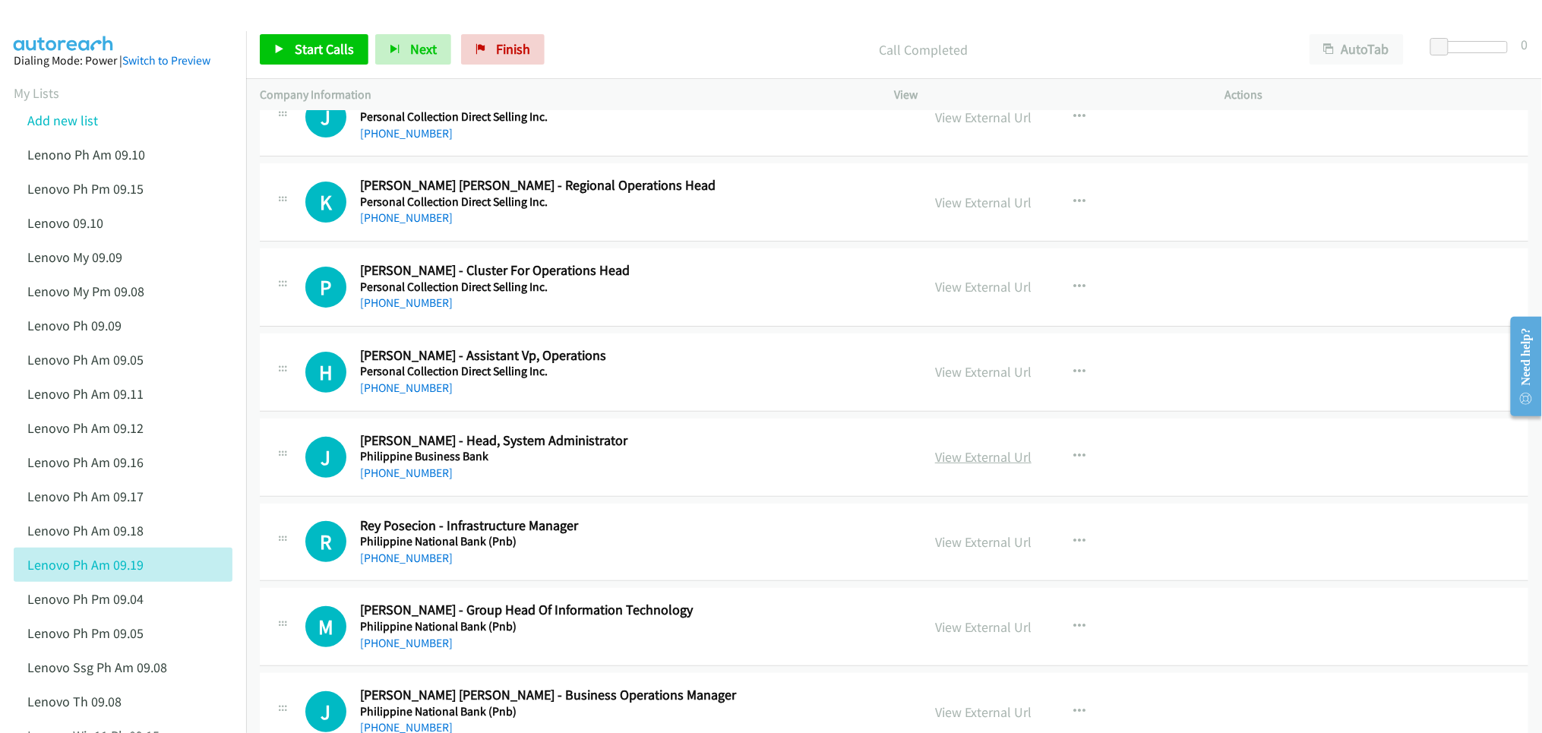
click at [970, 457] on link "View External Url" at bounding box center [983, 456] width 96 height 17
click at [987, 551] on link "View External Url" at bounding box center [983, 541] width 96 height 17
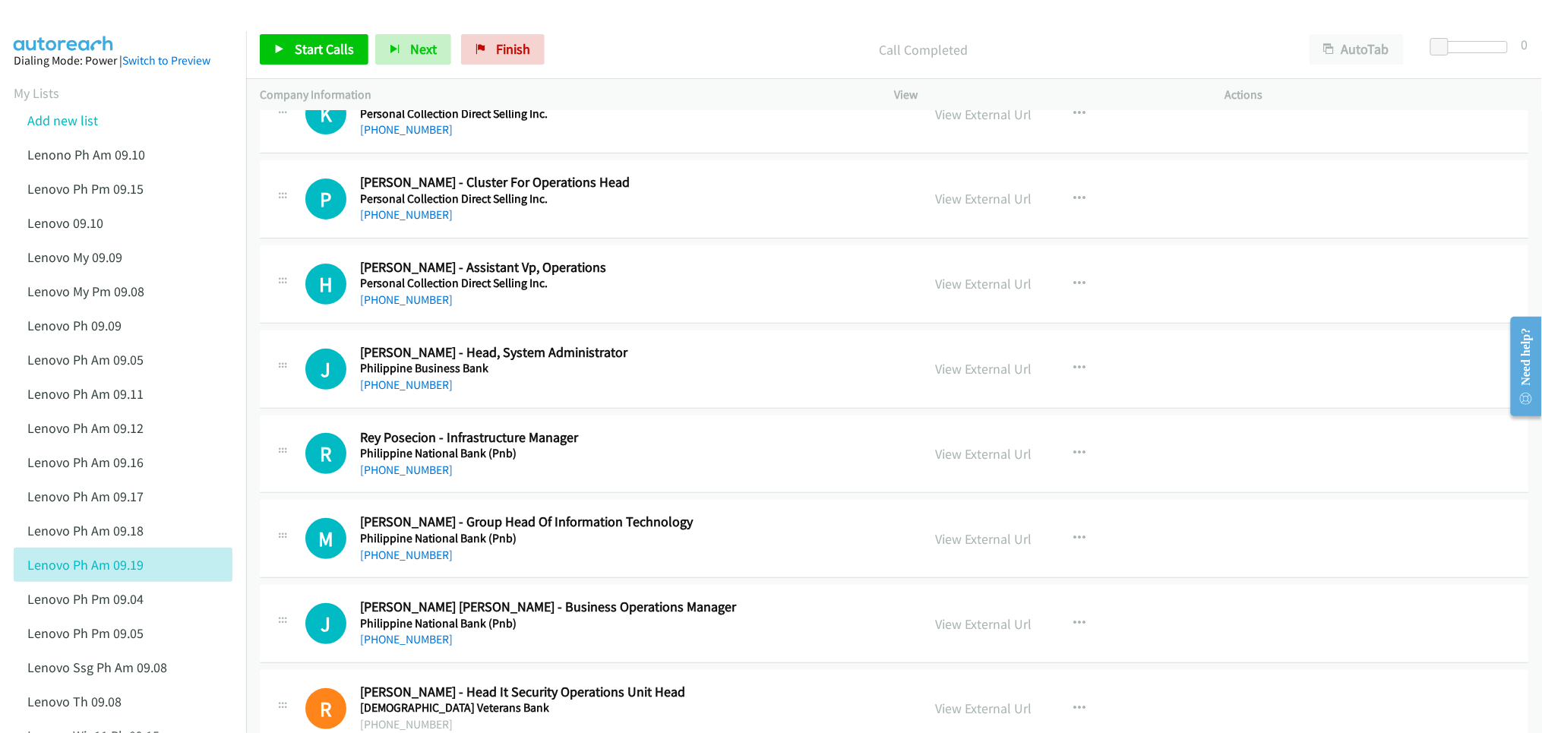
scroll to position [2430, 0]
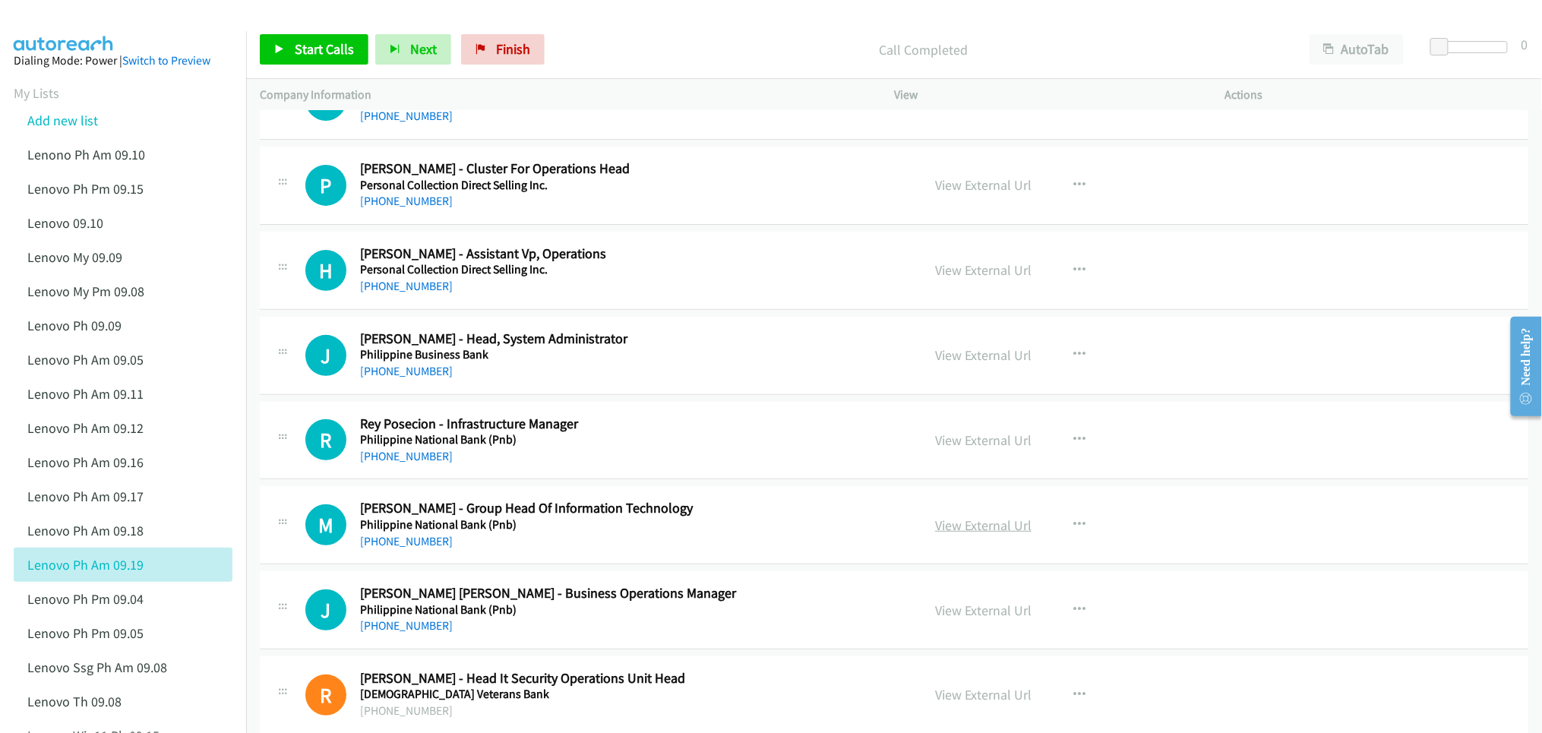
click at [940, 526] on link "View External Url" at bounding box center [983, 524] width 96 height 17
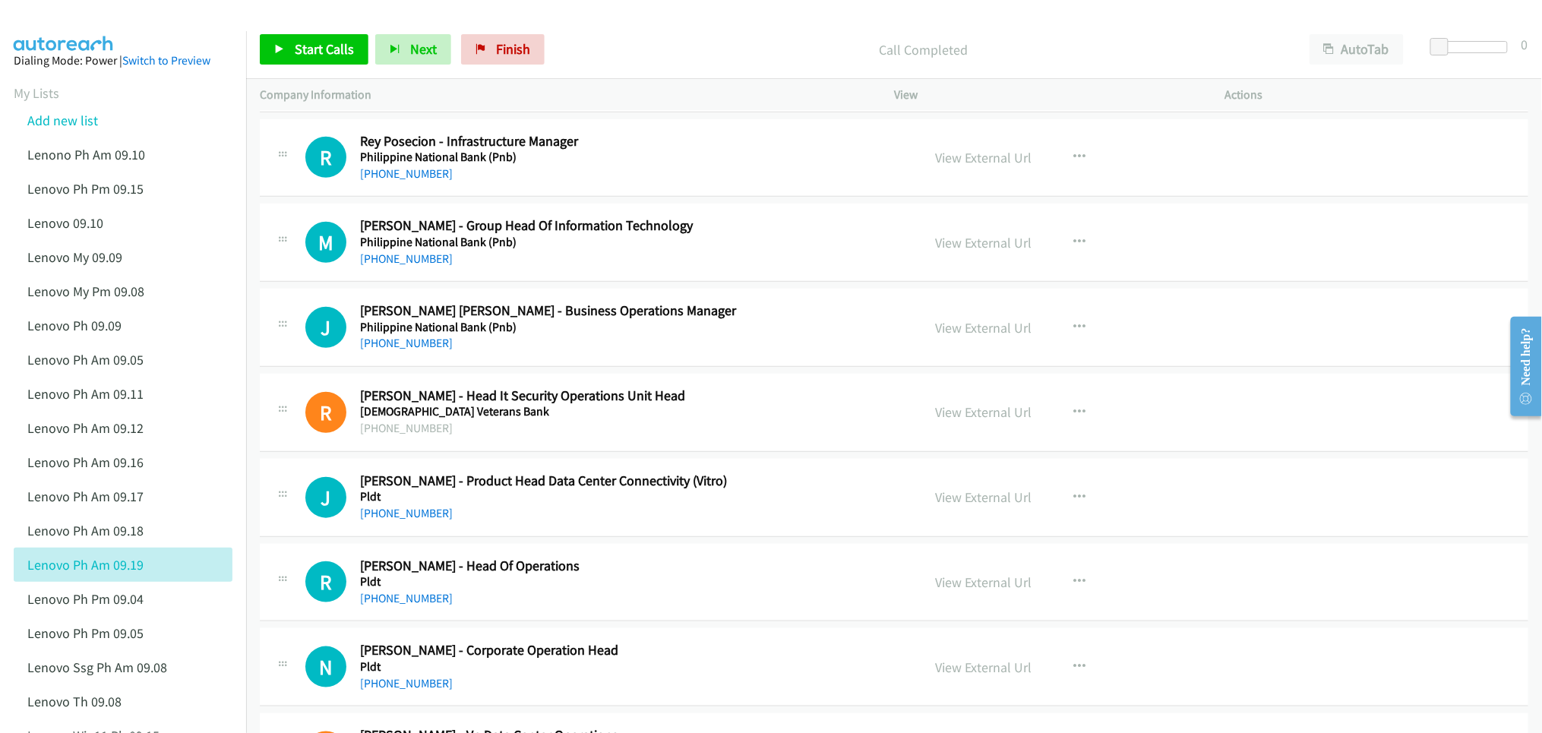
scroll to position [2734, 0]
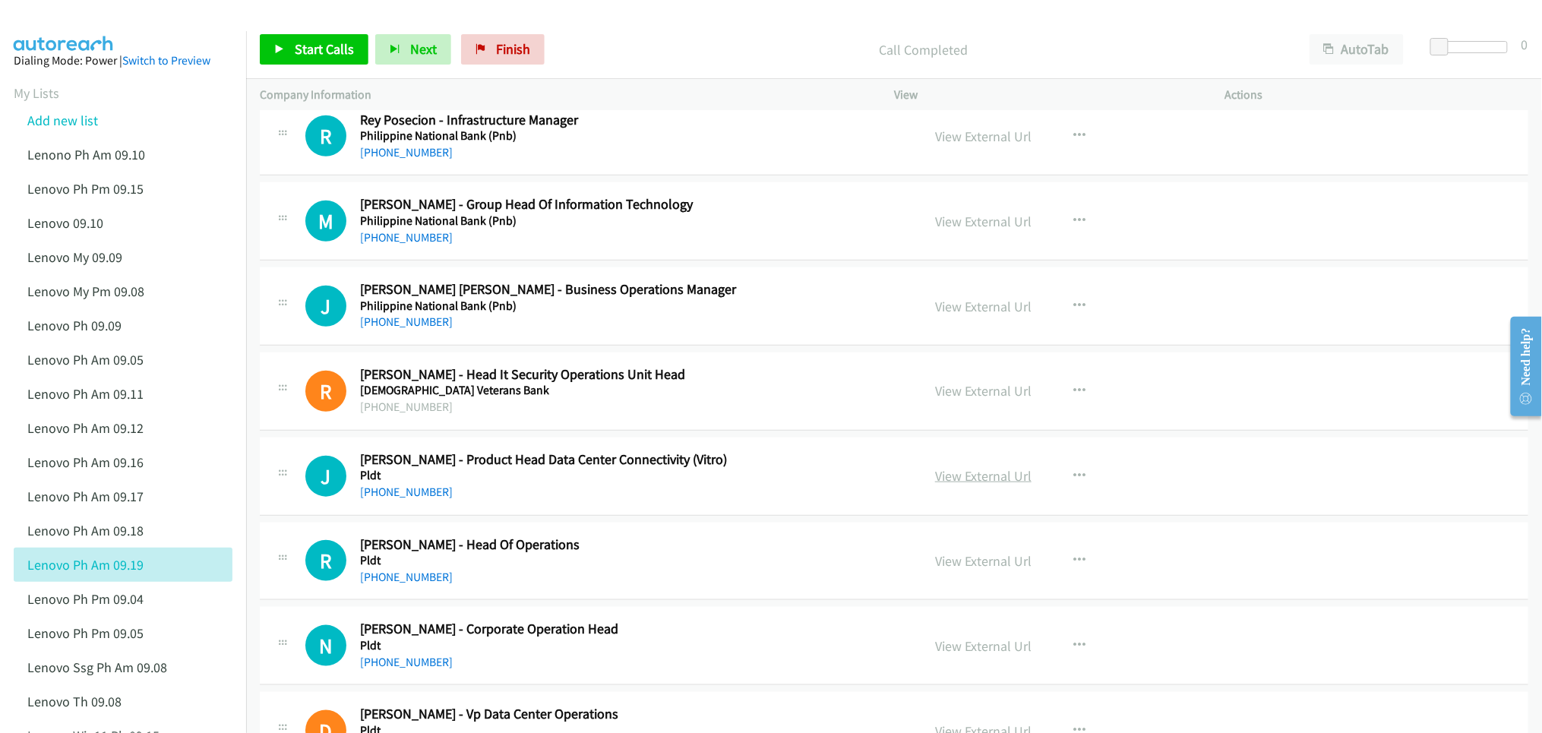
click at [949, 485] on link "View External Url" at bounding box center [983, 475] width 96 height 17
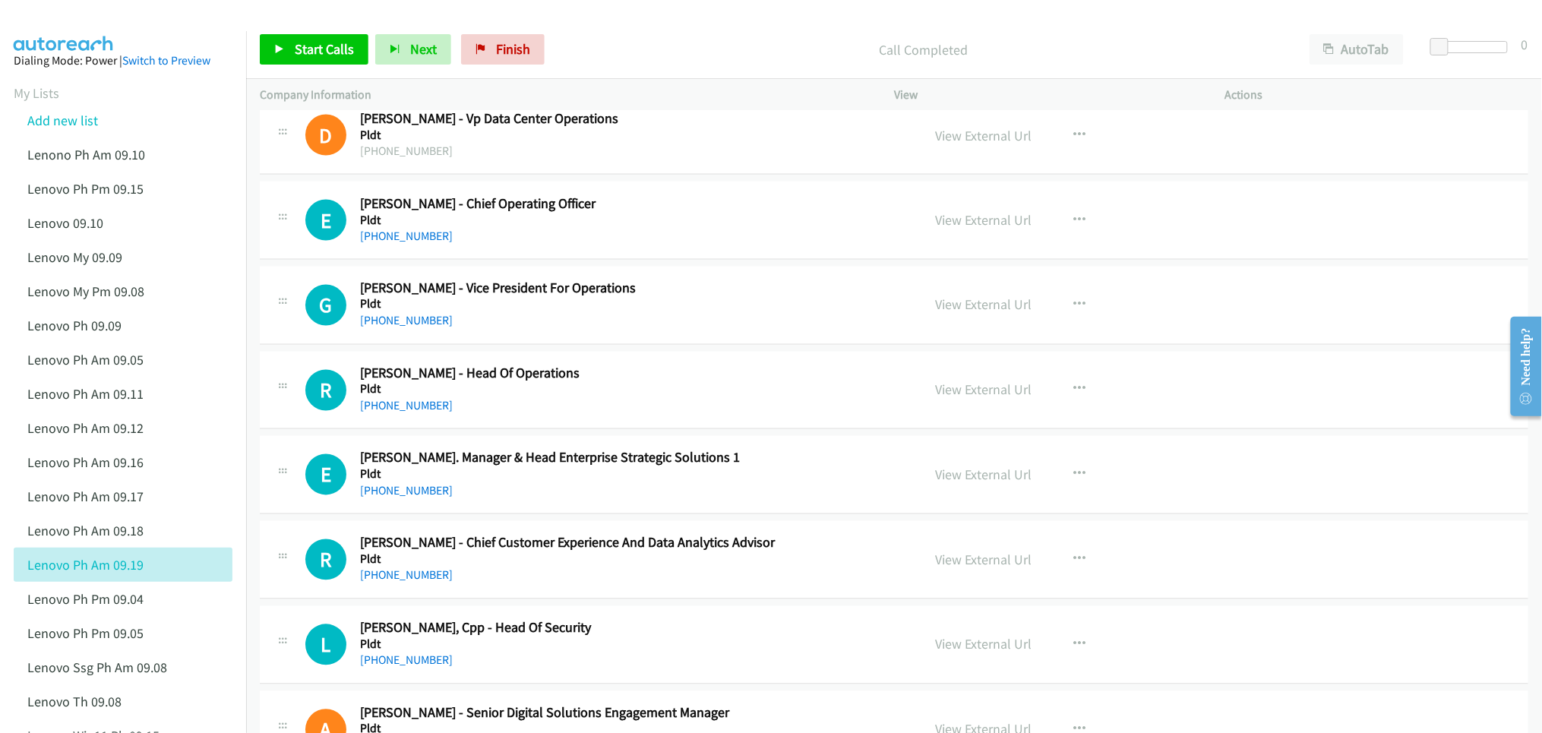
scroll to position [3342, 0]
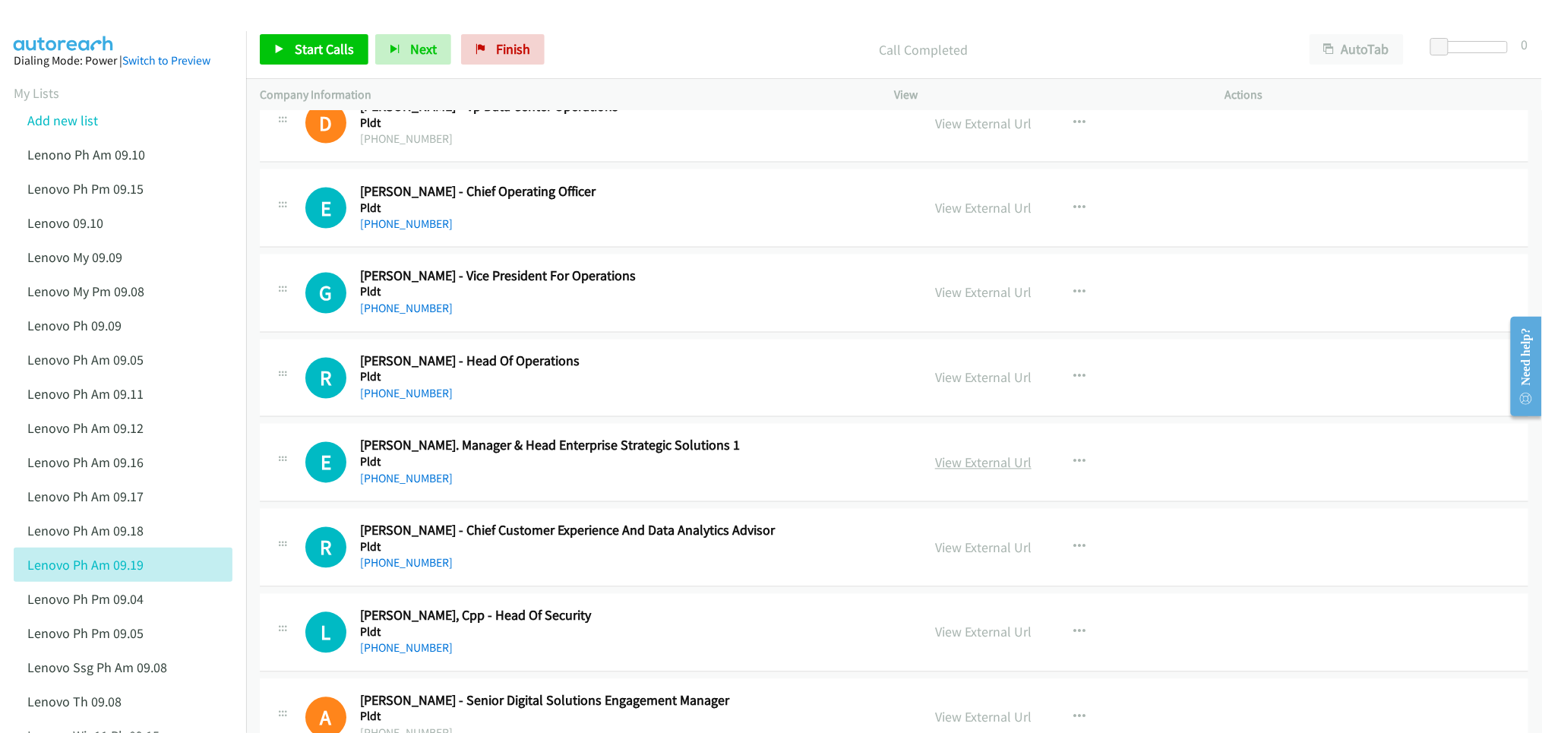
click at [964, 472] on link "View External Url" at bounding box center [983, 462] width 96 height 17
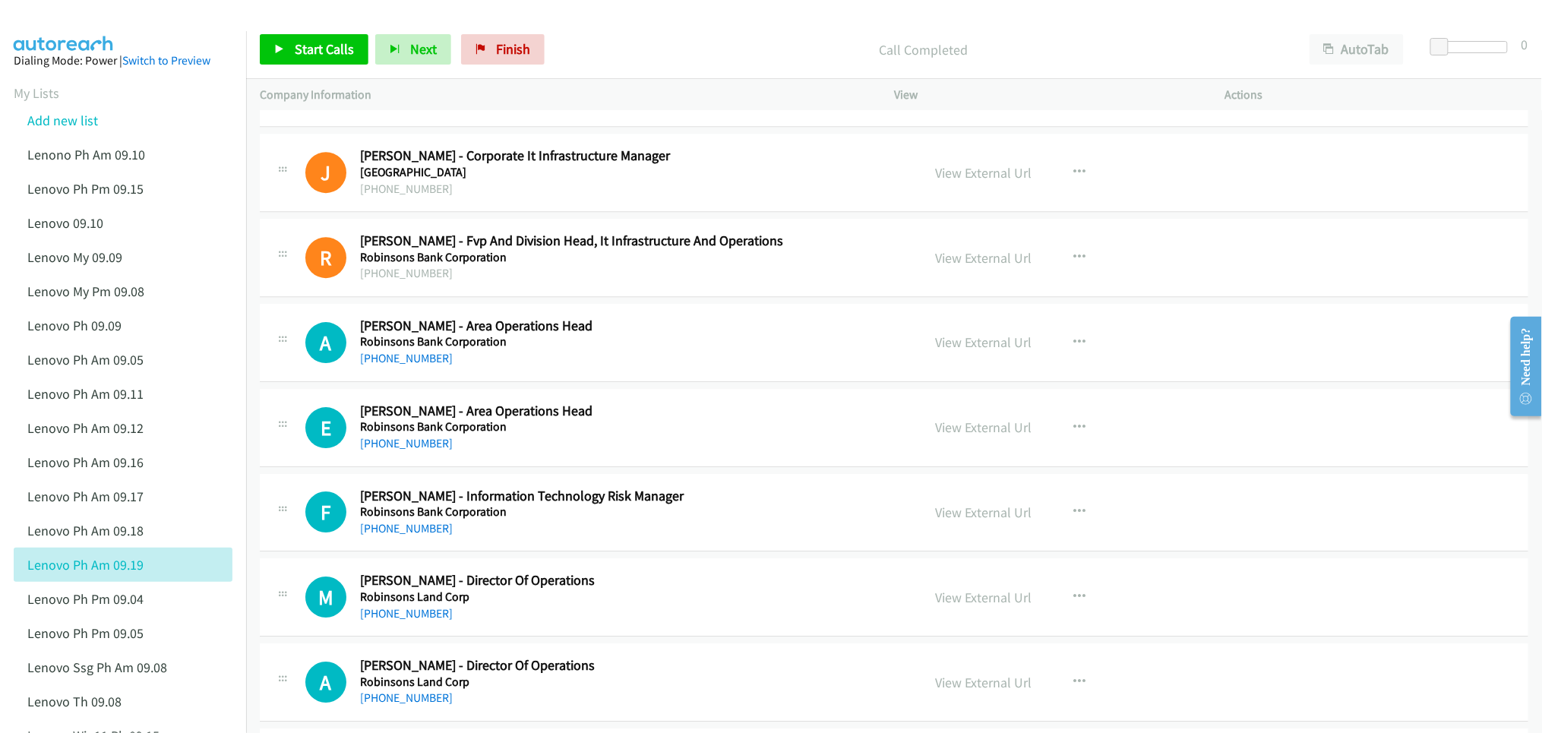
scroll to position [4152, 0]
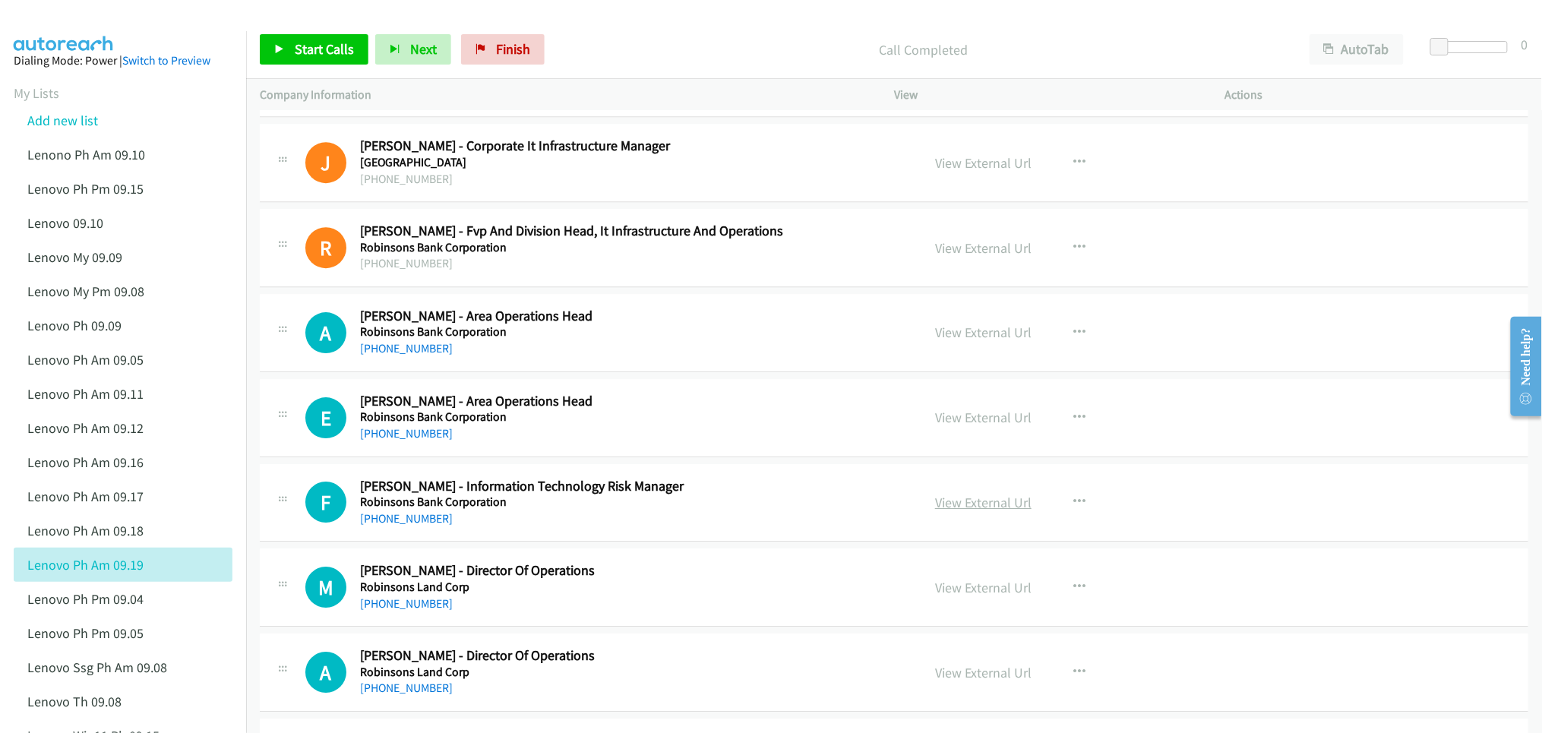
click at [973, 511] on link "View External Url" at bounding box center [983, 502] width 96 height 17
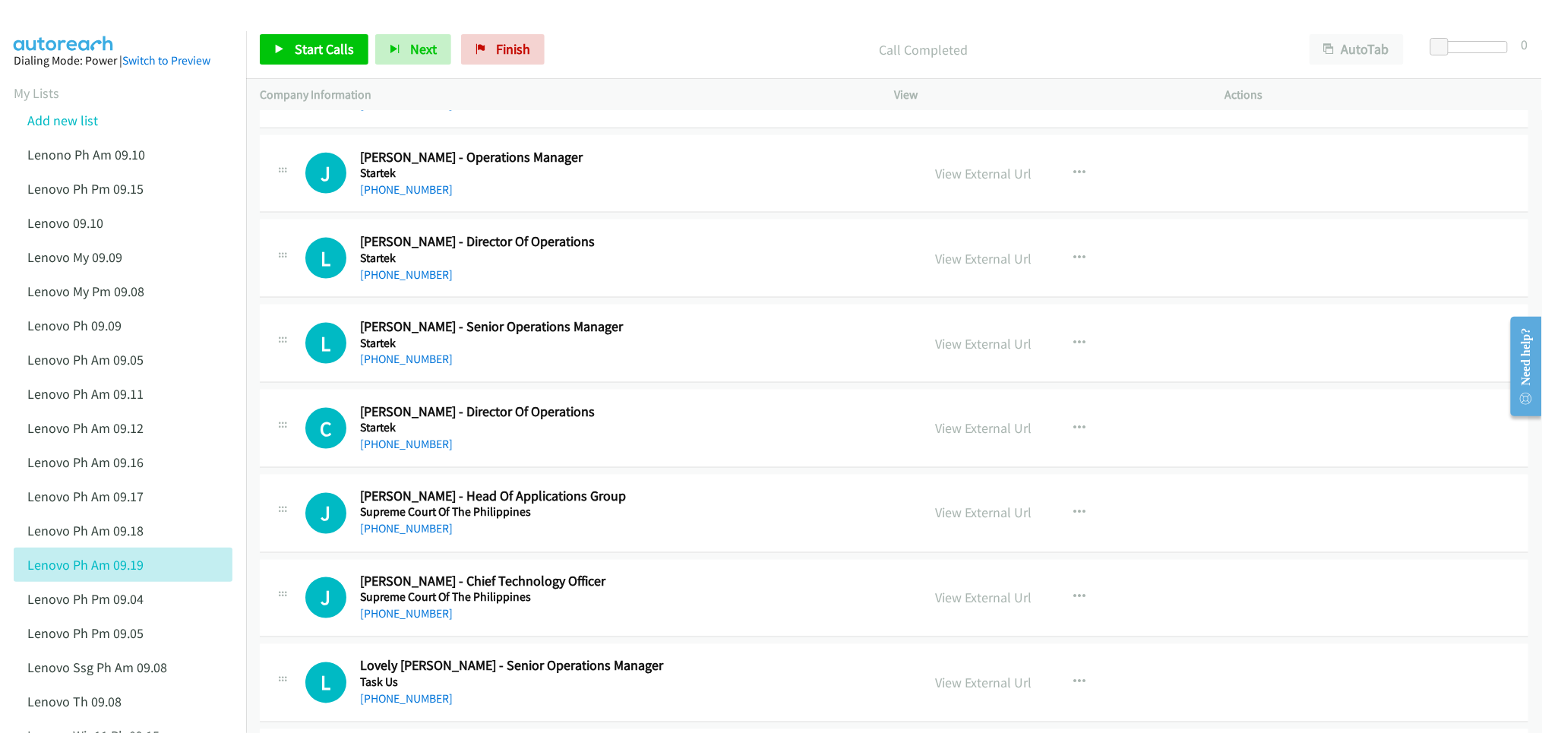
scroll to position [5469, 0]
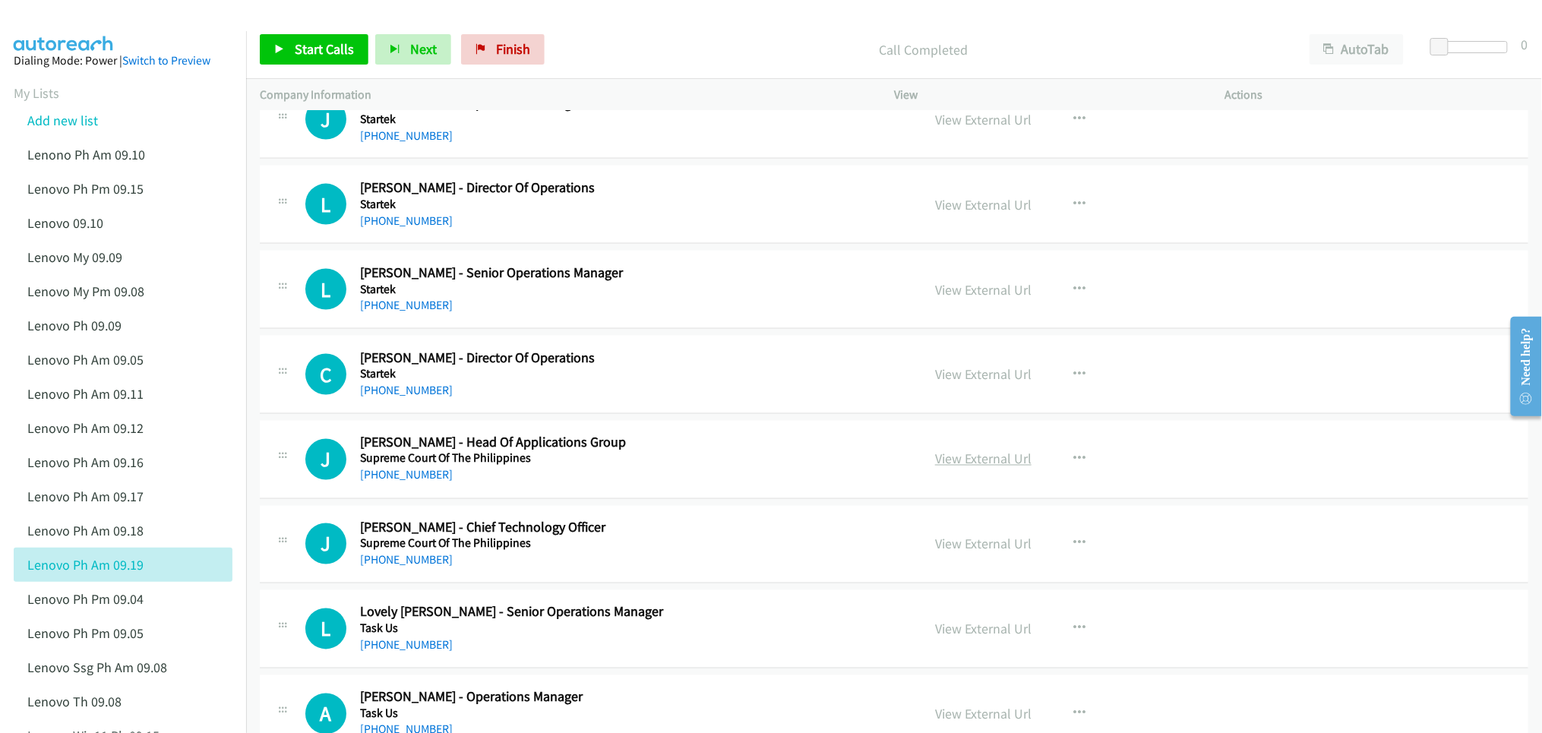
click at [977, 468] on link "View External Url" at bounding box center [983, 458] width 96 height 17
click at [949, 553] on link "View External Url" at bounding box center [983, 543] width 96 height 17
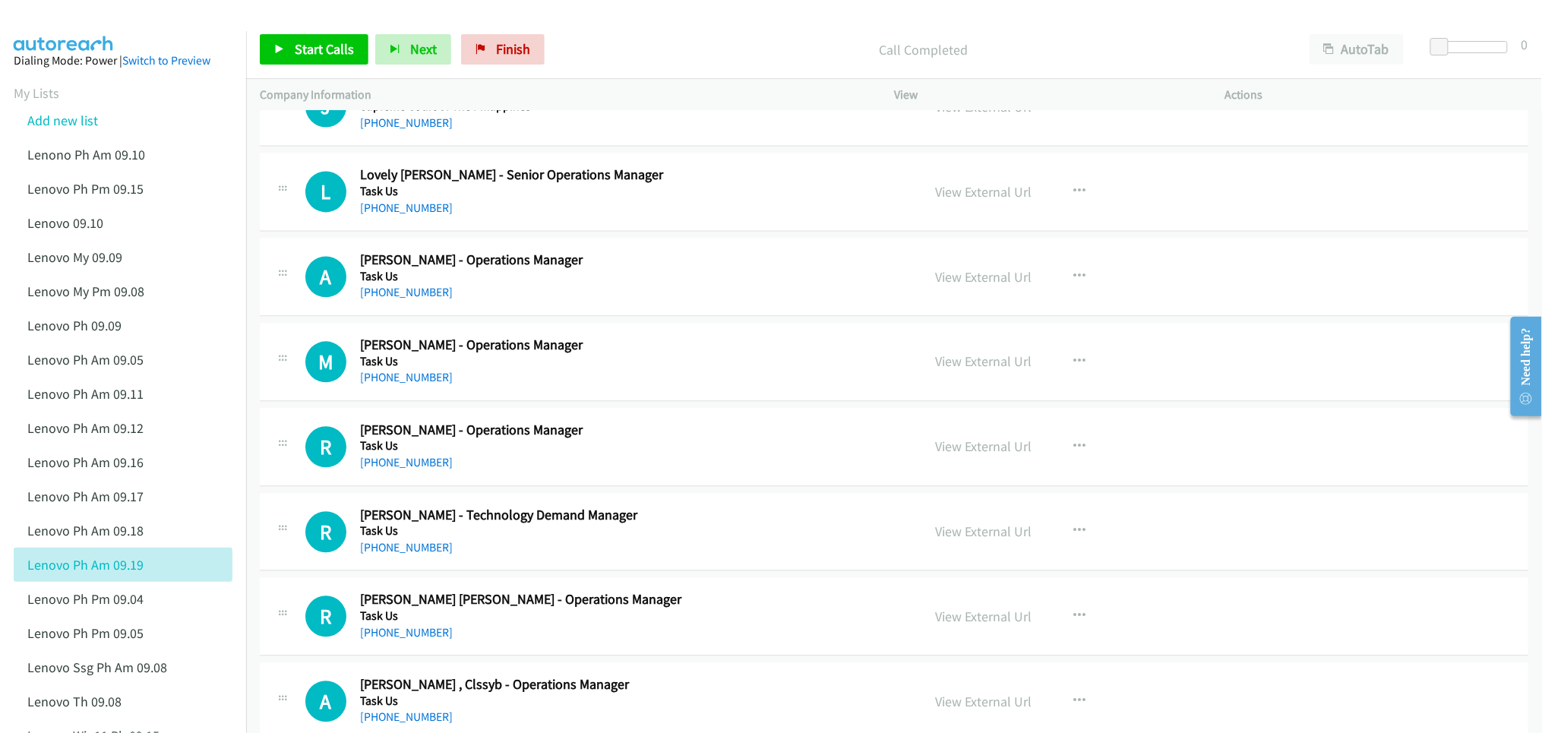
scroll to position [5974, 0]
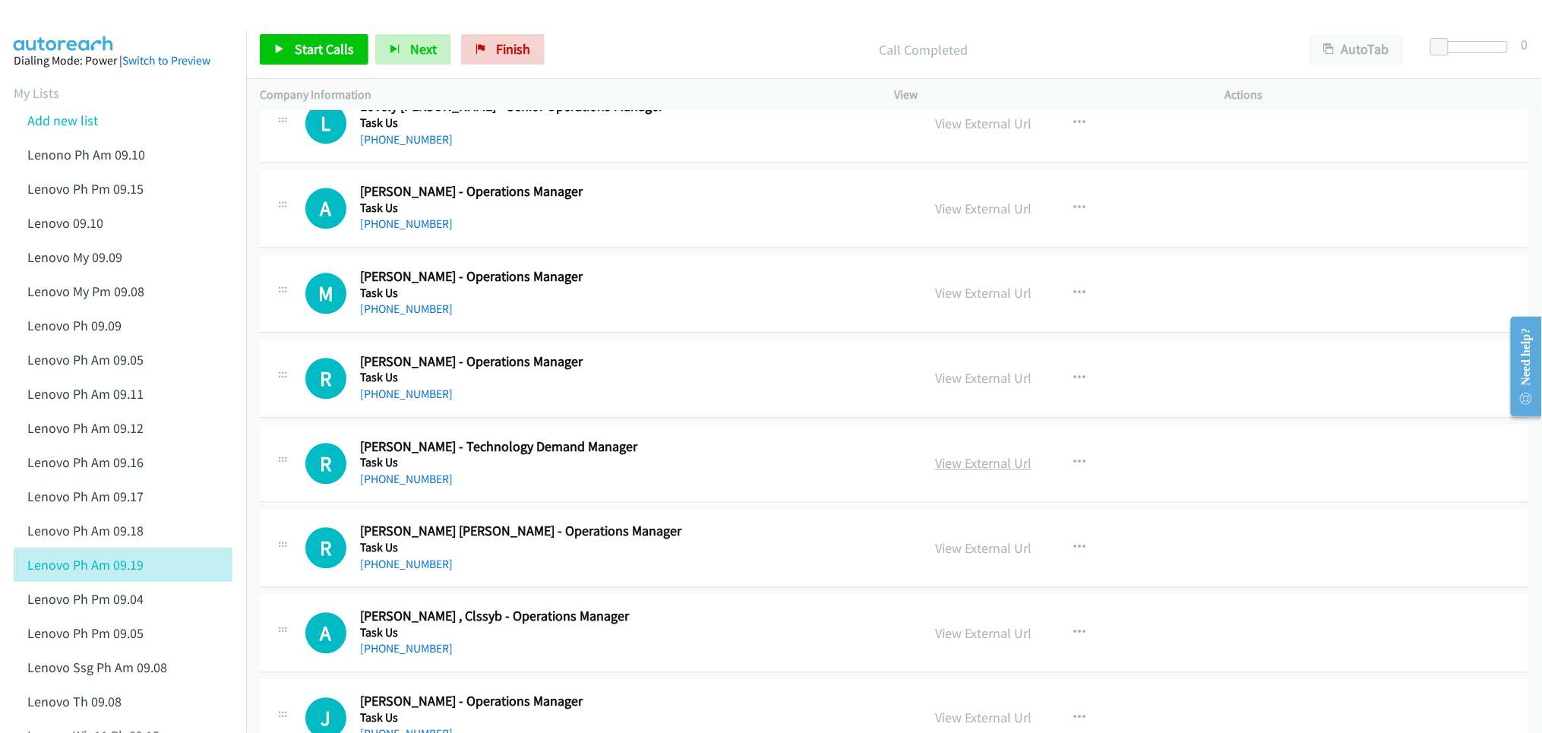
click at [970, 472] on link "View External Url" at bounding box center [983, 462] width 96 height 17
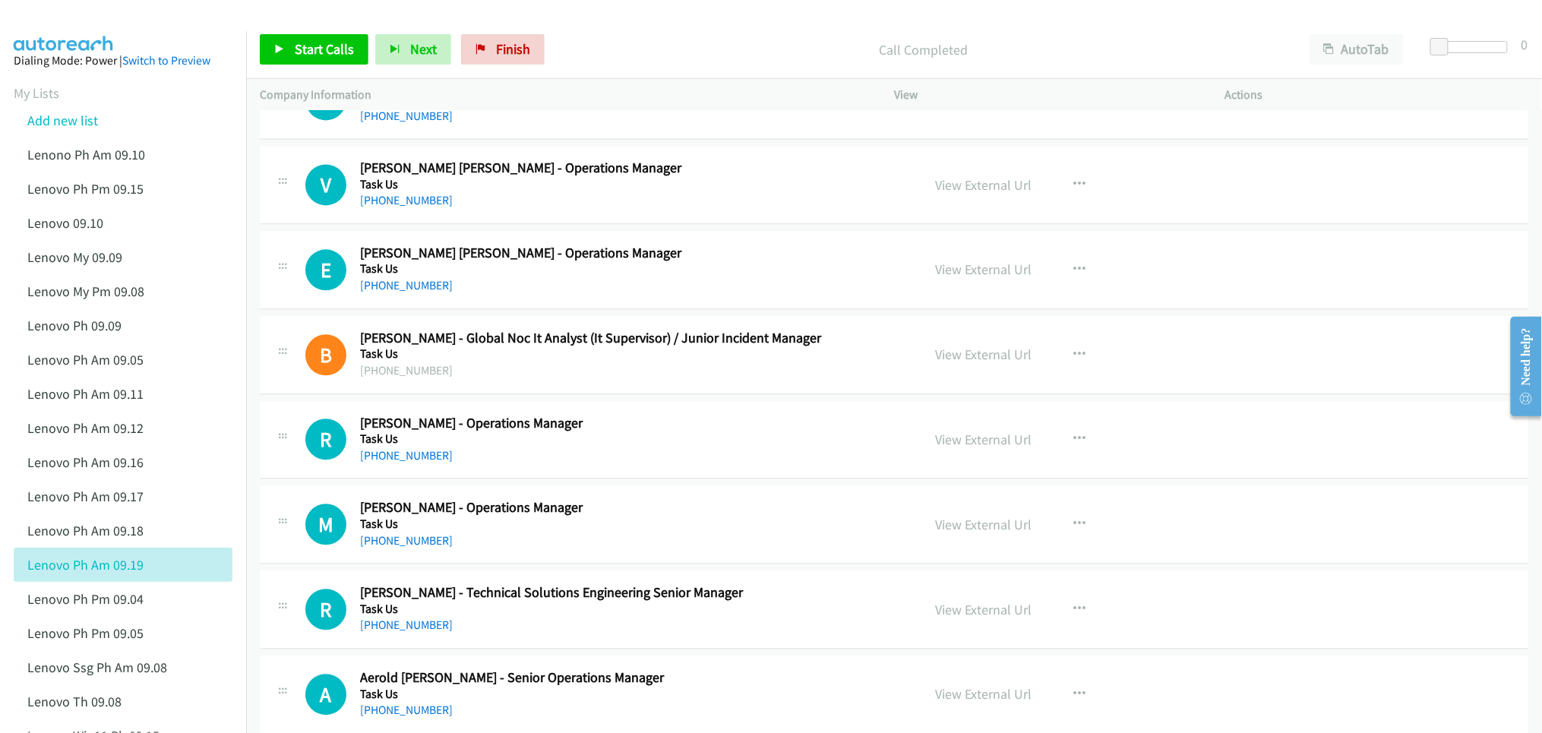
scroll to position [8304, 0]
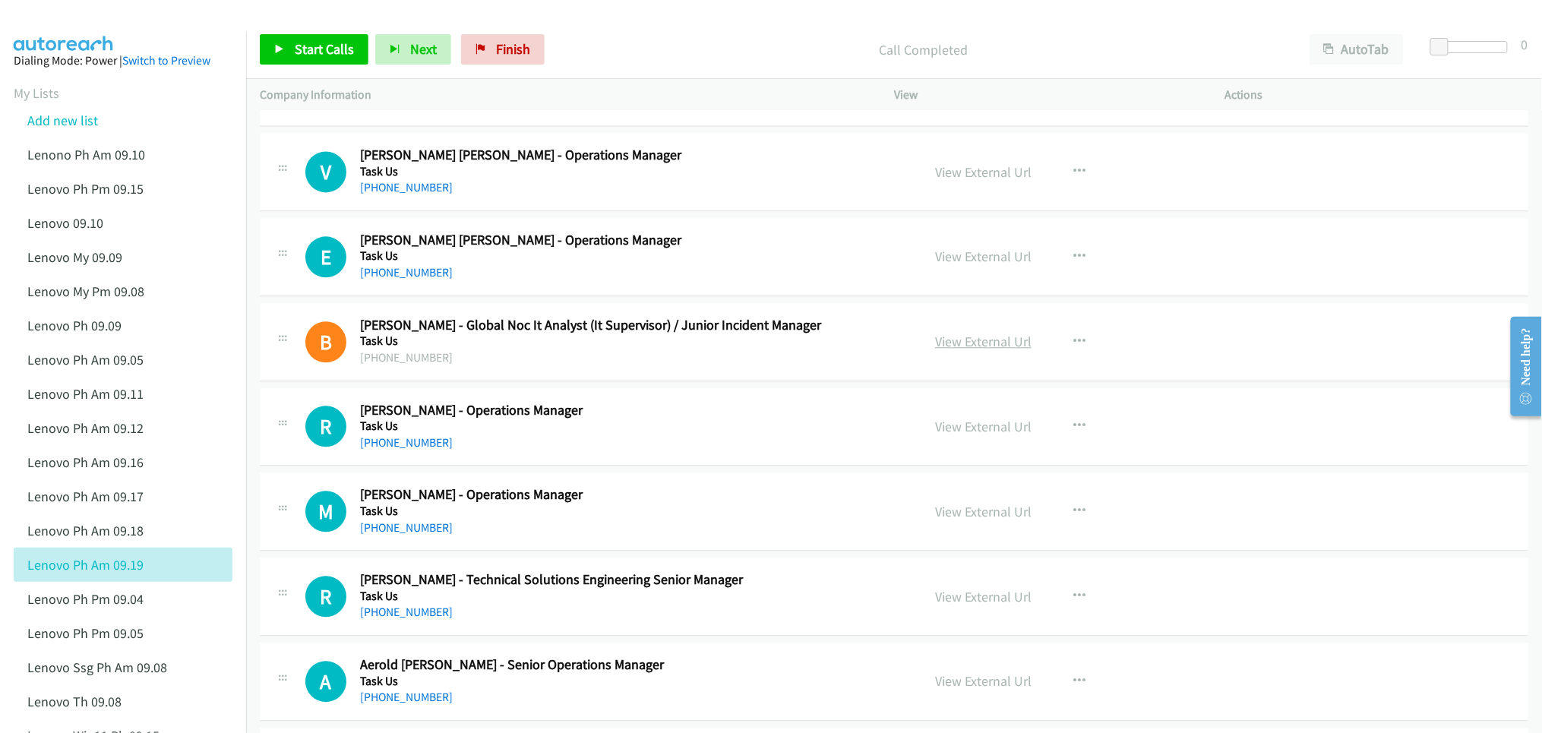
click at [978, 350] on link "View External Url" at bounding box center [983, 341] width 96 height 17
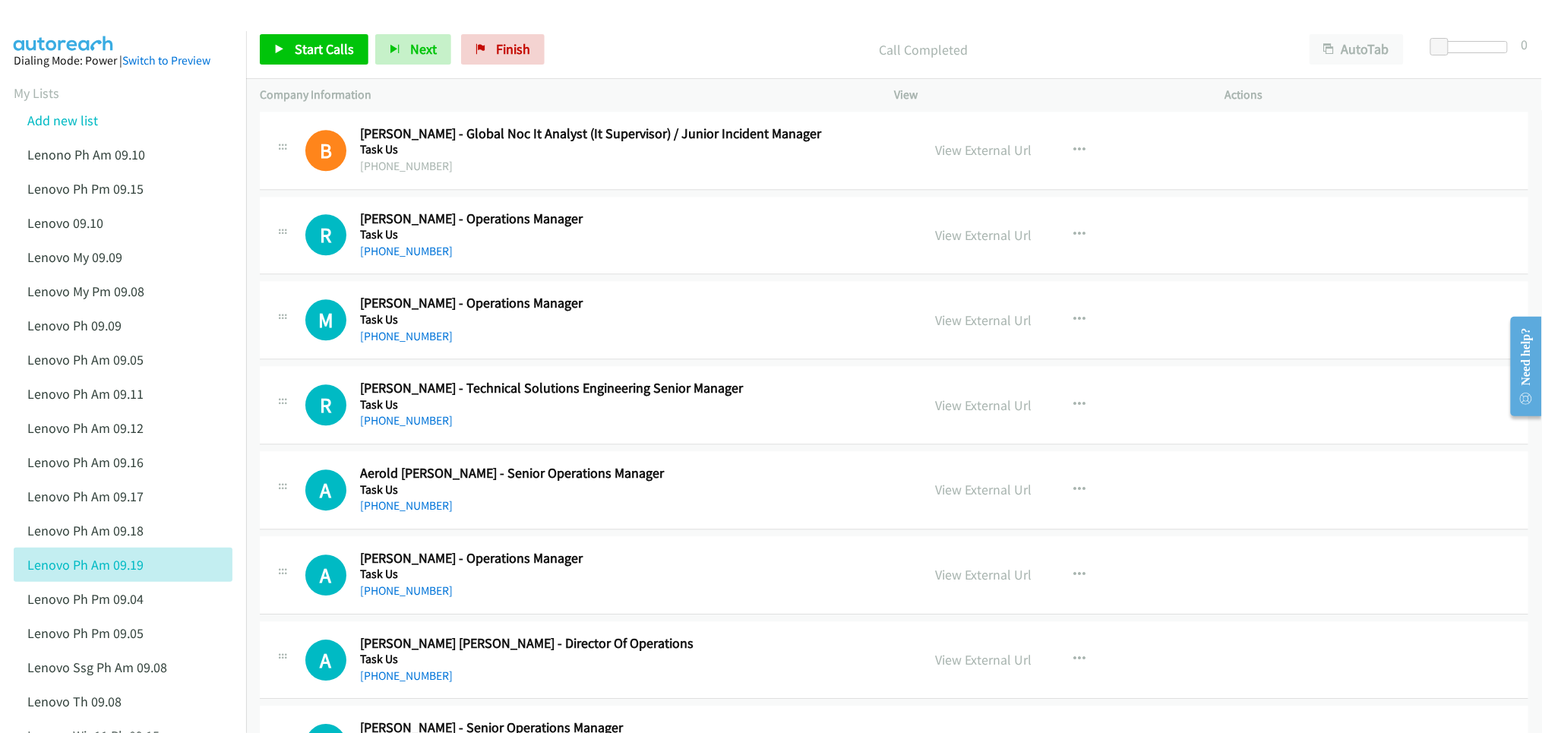
scroll to position [8507, 0]
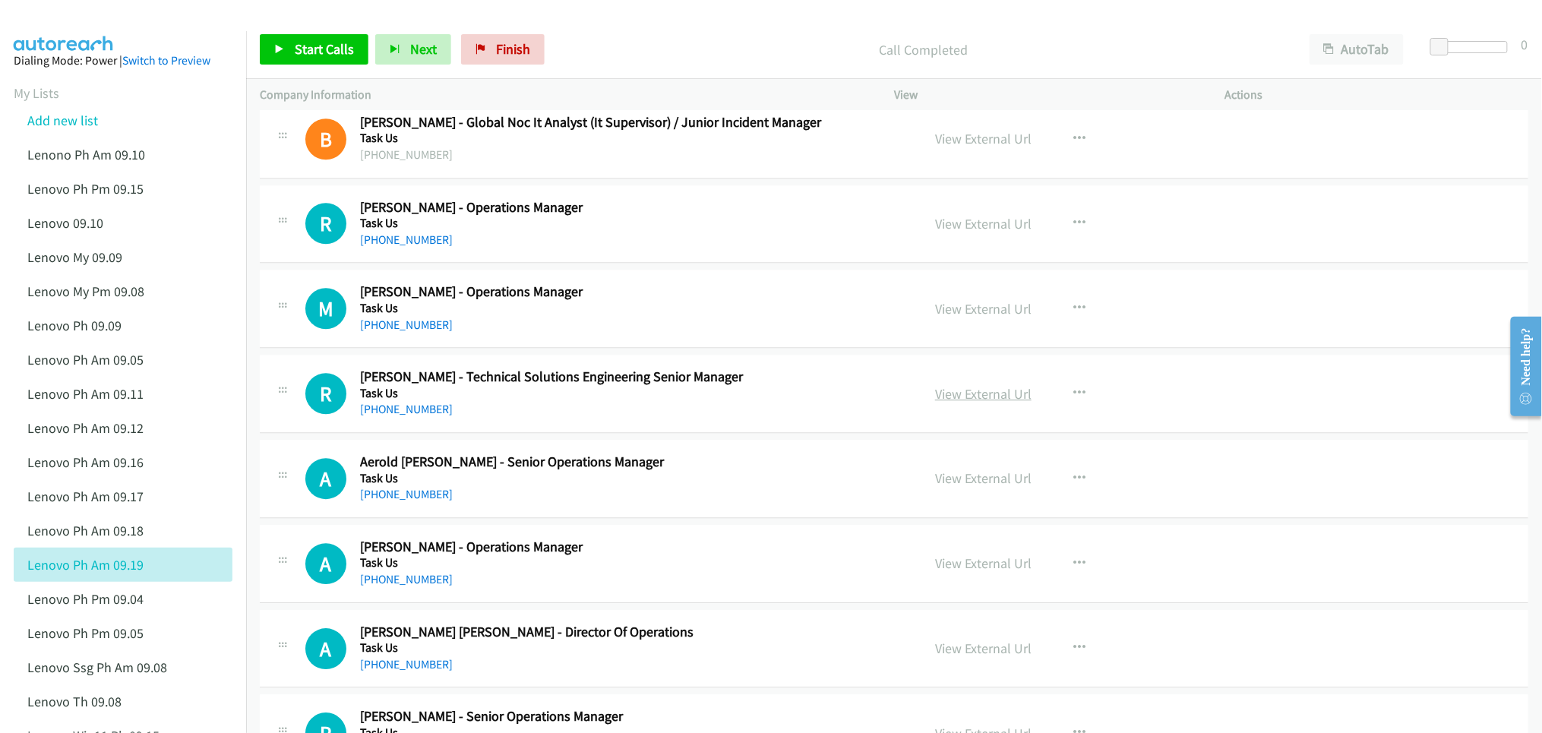
click at [949, 403] on link "View External Url" at bounding box center [983, 393] width 96 height 17
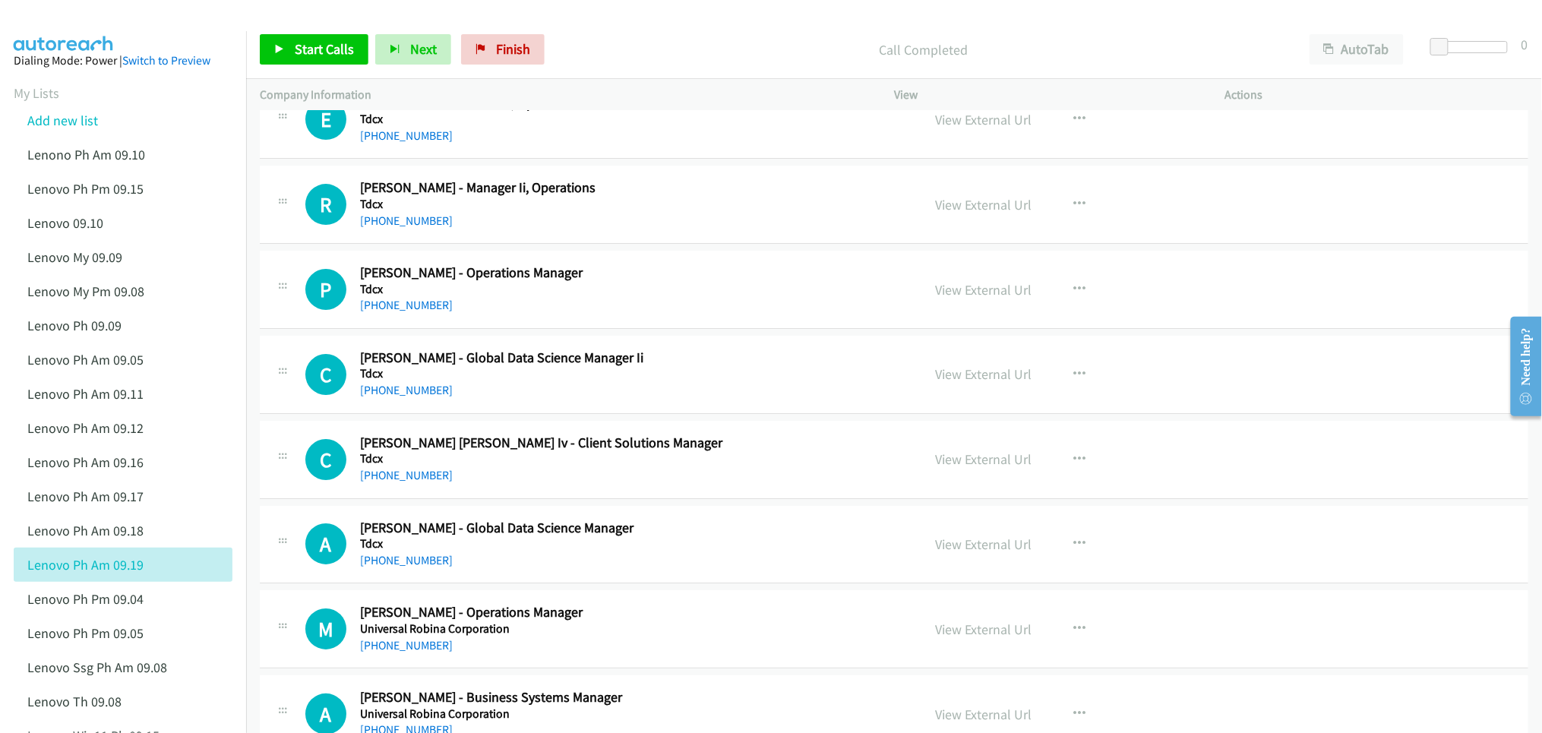
scroll to position [13608, 0]
